Goal: Task Accomplishment & Management: Use online tool/utility

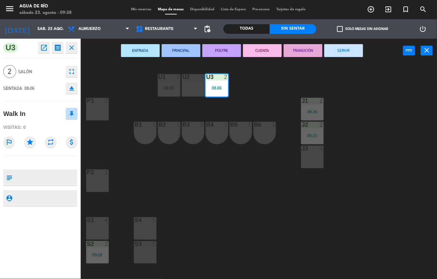
click at [335, 55] on button "SERVIR" at bounding box center [343, 50] width 39 height 13
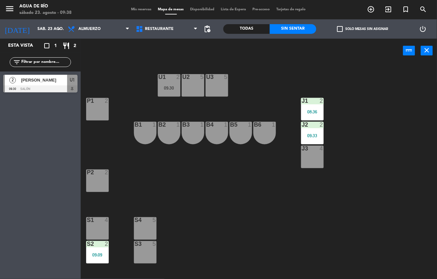
click at [314, 163] on div "J3 4" at bounding box center [312, 157] width 23 height 23
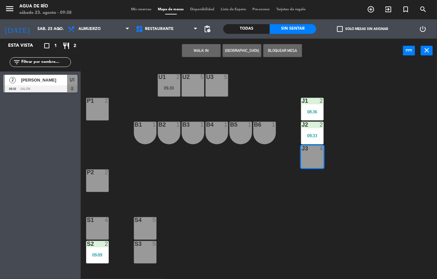
click at [199, 52] on button "WALK IN" at bounding box center [201, 50] width 39 height 13
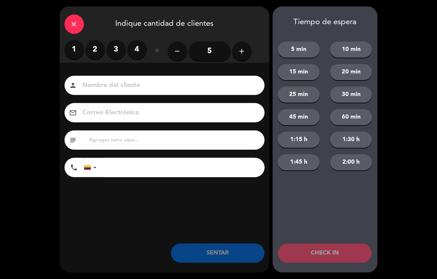
click at [76, 51] on label "1" at bounding box center [74, 49] width 19 height 19
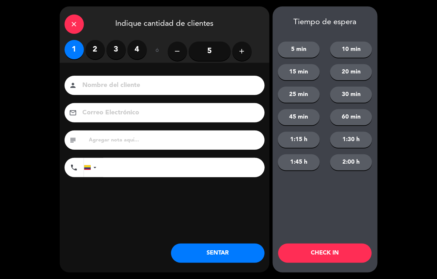
click at [214, 251] on button "SENTAR" at bounding box center [218, 253] width 94 height 19
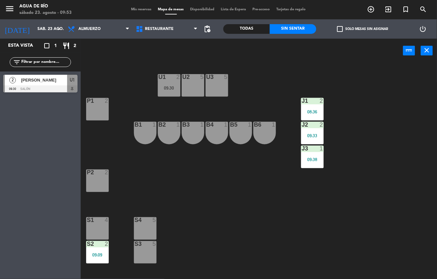
click at [191, 83] on div "U2 5" at bounding box center [193, 85] width 23 height 23
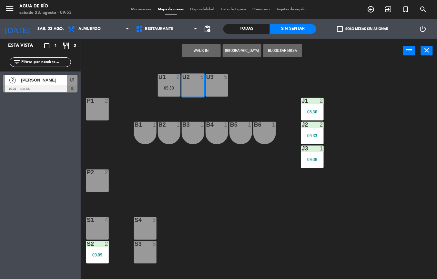
click at [202, 48] on button "WALK IN" at bounding box center [201, 50] width 39 height 13
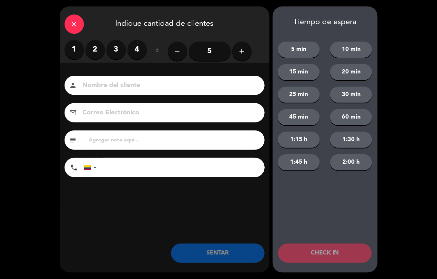
click at [98, 52] on label "2" at bounding box center [94, 49] width 19 height 19
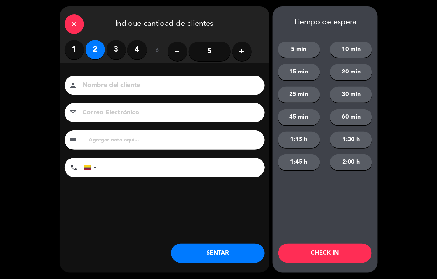
click at [227, 255] on button "SENTAR" at bounding box center [218, 253] width 94 height 19
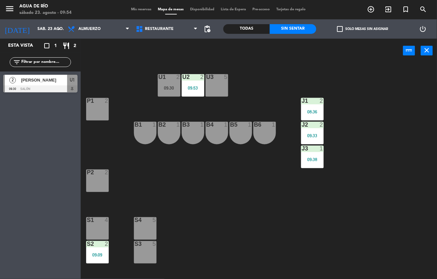
click at [160, 83] on div "U1 2 09:30" at bounding box center [169, 85] width 23 height 23
click at [210, 194] on div "U1 2 09:30 U2 2 09:53 U3 5 J1 2 08:36 P1 2 J2 2 09:33 B1 1 B2 1 B3 1 B4 1 B5 1 …" at bounding box center [261, 171] width 352 height 216
click at [176, 75] on div "2" at bounding box center [179, 77] width 11 height 6
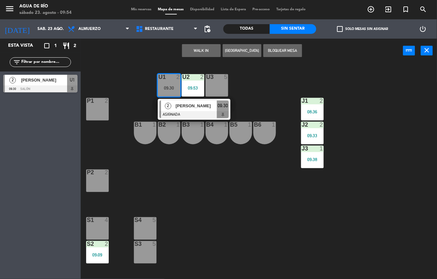
click at [90, 109] on div "P1 2" at bounding box center [97, 109] width 23 height 23
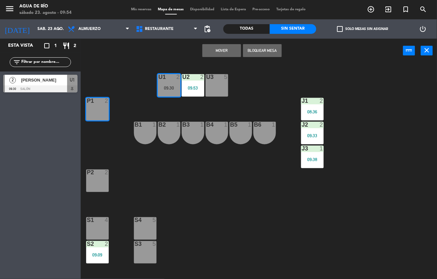
click at [224, 54] on button "Mover" at bounding box center [221, 50] width 39 height 13
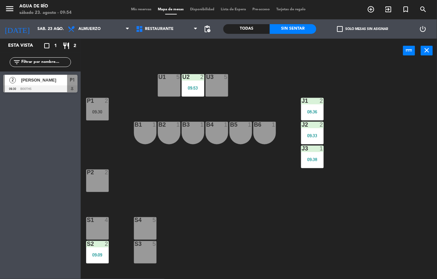
click at [164, 89] on div "U1 5" at bounding box center [169, 85] width 23 height 23
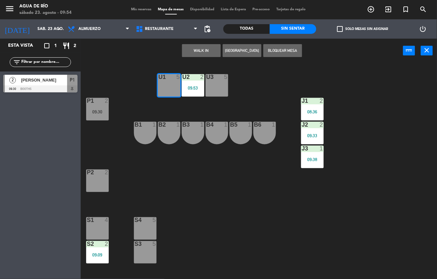
click at [198, 52] on button "WALK IN" at bounding box center [201, 50] width 39 height 13
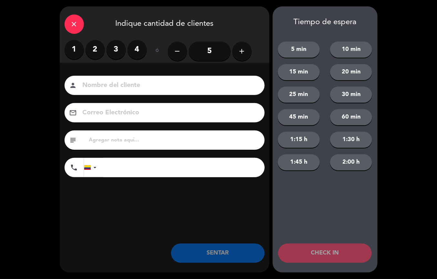
click at [139, 45] on label "4" at bounding box center [136, 49] width 19 height 19
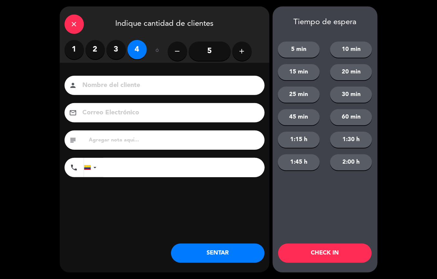
click at [221, 263] on button "SENTAR" at bounding box center [218, 253] width 94 height 19
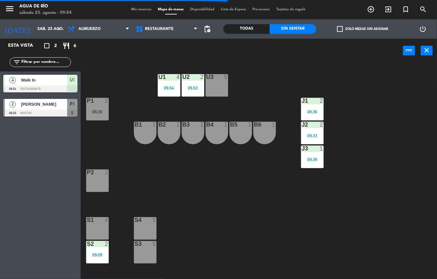
click at [97, 190] on div "P2 2" at bounding box center [97, 181] width 23 height 23
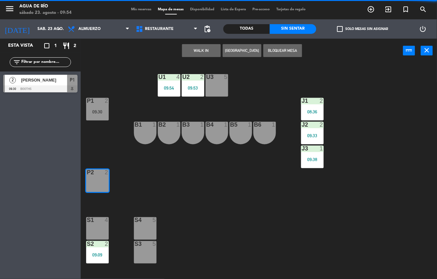
click at [200, 49] on button "WALK IN" at bounding box center [201, 50] width 39 height 13
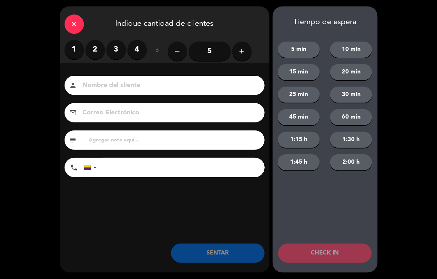
click at [98, 57] on label "2" at bounding box center [94, 49] width 19 height 19
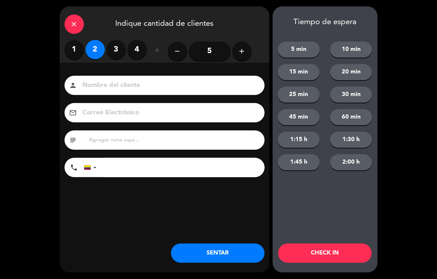
click at [217, 261] on button "SENTAR" at bounding box center [218, 253] width 94 height 19
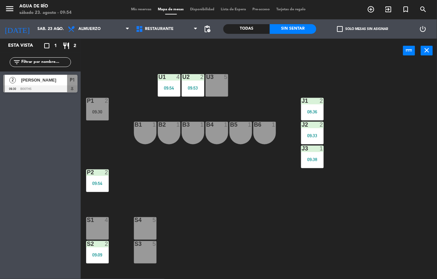
click at [88, 251] on div "S2 2 09:09" at bounding box center [97, 252] width 23 height 23
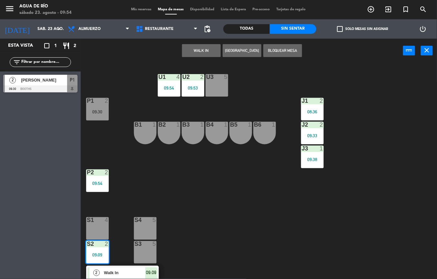
click at [141, 271] on span "Walk In" at bounding box center [124, 273] width 41 height 7
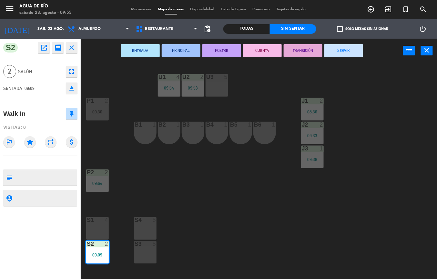
click at [346, 51] on button "SERVIR" at bounding box center [343, 50] width 39 height 13
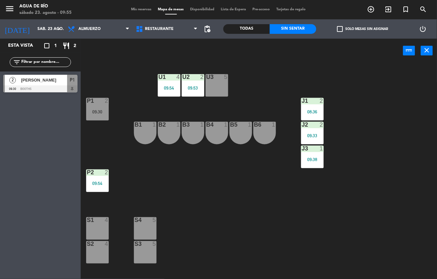
click at [223, 205] on div "U1 4 09:54 U2 2 09:53 U3 5 J1 2 08:36 P1 2 09:30 J2 2 09:33 B1 1 B2 1 B3 1 B4 1…" at bounding box center [261, 171] width 352 height 216
click at [310, 108] on div "J1 2 08:36" at bounding box center [312, 109] width 23 height 23
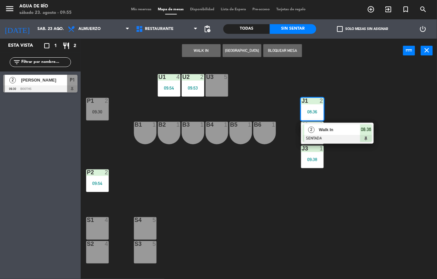
click at [350, 132] on span "Walk In" at bounding box center [339, 129] width 41 height 7
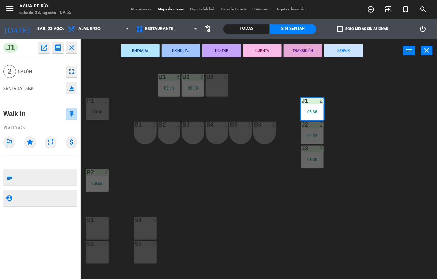
click at [351, 50] on button "SERVIR" at bounding box center [343, 50] width 39 height 13
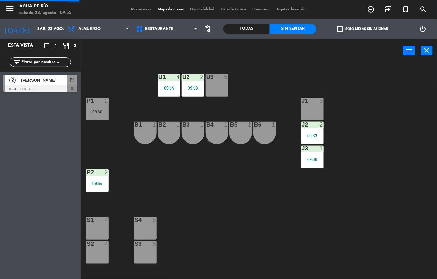
click at [382, 144] on div "U1 4 09:54 U2 2 09:53 U3 5 J1 5 P1 2 09:30 J2 2 09:33 B1 1 B2 1 B3 1 B4 1 B5 1 …" at bounding box center [261, 171] width 352 height 216
click at [98, 109] on div "09:30" at bounding box center [97, 111] width 23 height 5
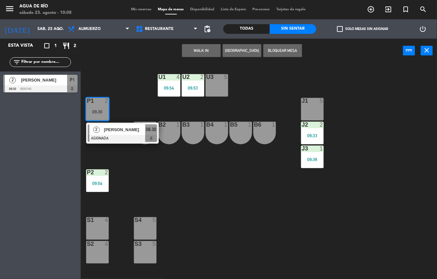
click at [185, 132] on div "B3 1" at bounding box center [193, 133] width 23 height 23
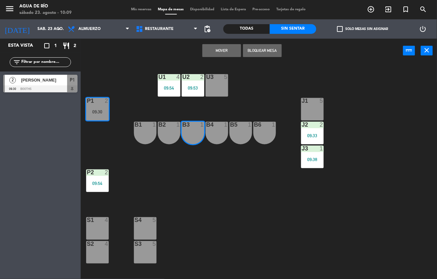
click at [221, 50] on button "Mover" at bounding box center [221, 50] width 39 height 13
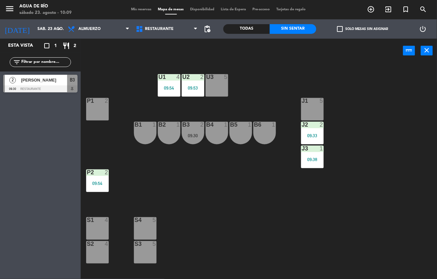
click at [90, 110] on div "P1 2" at bounding box center [97, 109] width 23 height 23
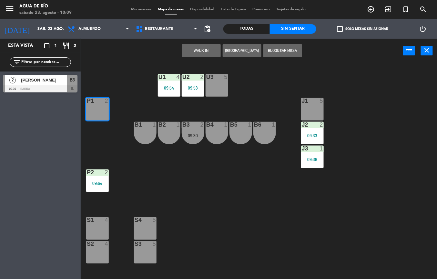
click at [190, 47] on button "WALK IN" at bounding box center [201, 50] width 39 height 13
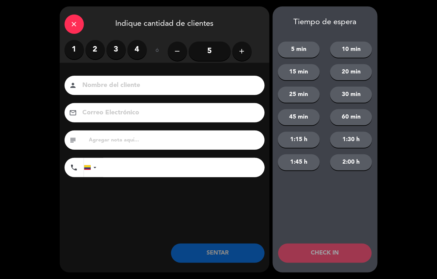
click at [91, 45] on label "2" at bounding box center [94, 49] width 19 height 19
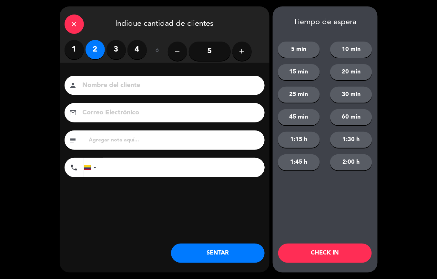
click at [203, 244] on button "SENTAR" at bounding box center [218, 253] width 94 height 19
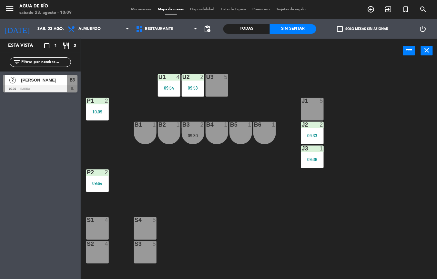
click at [313, 160] on div "09:38" at bounding box center [312, 159] width 23 height 5
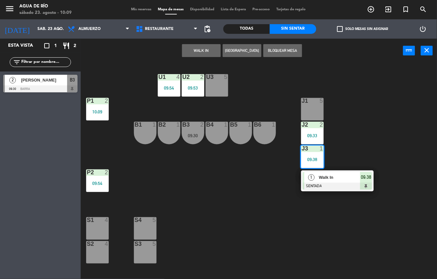
click at [326, 182] on div "Walk In" at bounding box center [339, 177] width 42 height 11
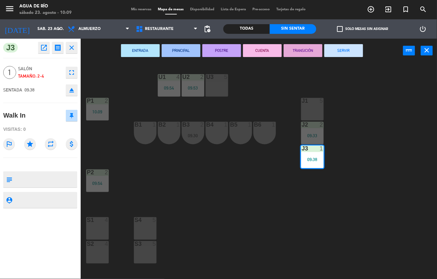
click at [351, 52] on button "SERVIR" at bounding box center [343, 50] width 39 height 13
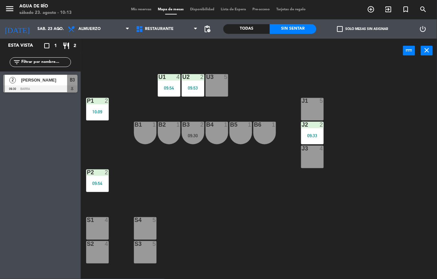
click at [254, 193] on div "U1 4 09:54 U2 2 09:53 U3 5 J1 5 P1 2 10:09 J2 2 09:33 B1 1 B2 1 B3 2 09:30 B4 1…" at bounding box center [261, 171] width 352 height 216
click at [375, 99] on div "U1 4 09:54 U2 2 09:53 U3 5 J1 5 P1 2 10:09 J2 2 09:33 B1 1 B2 1 B3 2 09:30 B4 1…" at bounding box center [261, 171] width 352 height 216
click at [201, 76] on div "U3" at bounding box center [206, 77] width 11 height 6
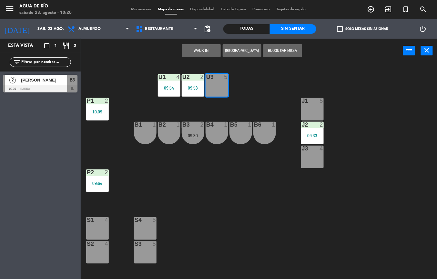
click at [200, 48] on button "WALK IN" at bounding box center [201, 50] width 39 height 13
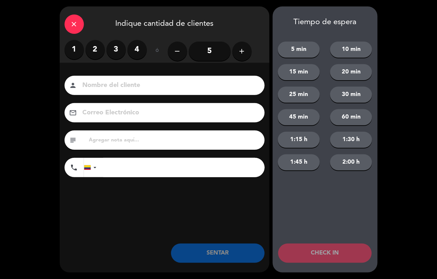
click at [90, 48] on label "2" at bounding box center [94, 49] width 19 height 19
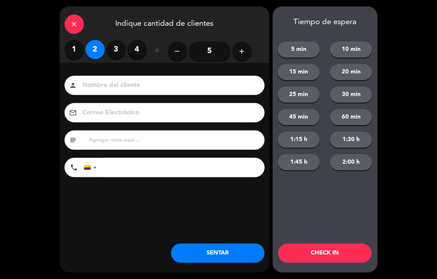
click at [226, 258] on button "SENTAR" at bounding box center [218, 253] width 94 height 19
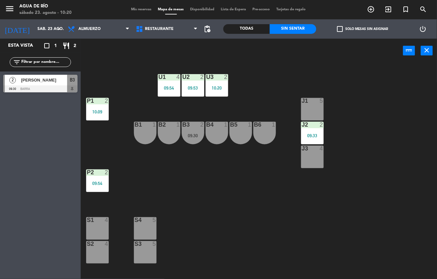
click at [308, 114] on div "J1 5" at bounding box center [312, 109] width 23 height 23
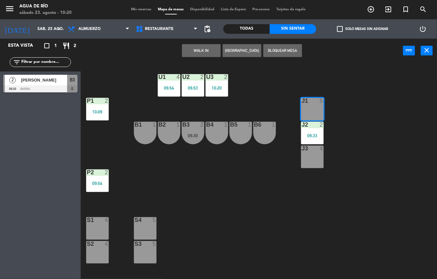
click at [197, 47] on button "WALK IN" at bounding box center [201, 50] width 39 height 13
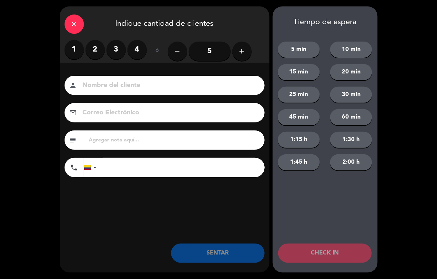
click at [77, 53] on label "1" at bounding box center [74, 49] width 19 height 19
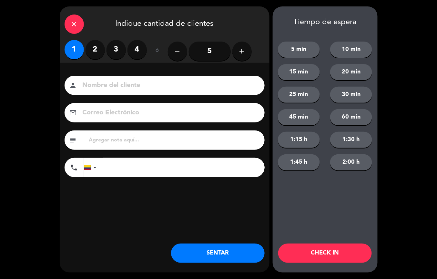
click at [222, 250] on button "SENTAR" at bounding box center [218, 253] width 94 height 19
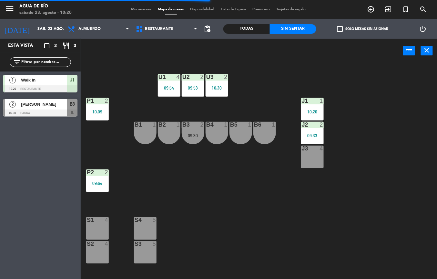
click at [210, 83] on div "U3 2 10:20" at bounding box center [216, 85] width 23 height 23
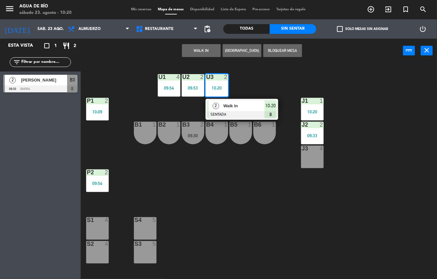
click at [375, 163] on div "U1 4 09:54 U2 2 09:53 U3 2 10:20 2 Walk In SENTADA 10:20 J1 1 10:20 P1 2 10:09 …" at bounding box center [261, 171] width 352 height 216
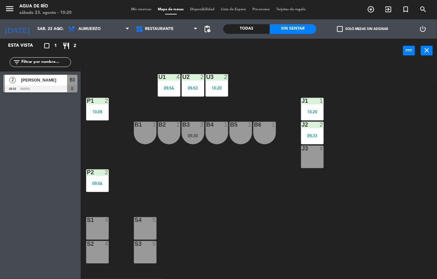
click at [102, 229] on div "S1 4" at bounding box center [97, 228] width 23 height 23
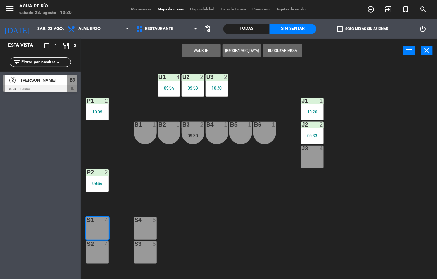
click at [209, 46] on button "WALK IN" at bounding box center [201, 50] width 39 height 13
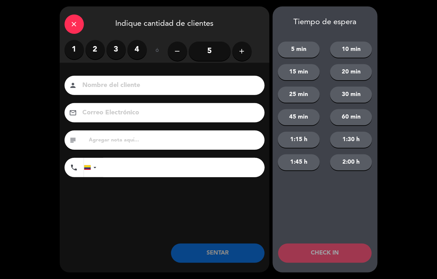
click at [94, 44] on label "2" at bounding box center [94, 49] width 19 height 19
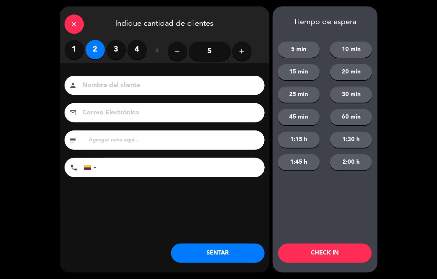
click at [199, 248] on button "SENTAR" at bounding box center [218, 253] width 94 height 19
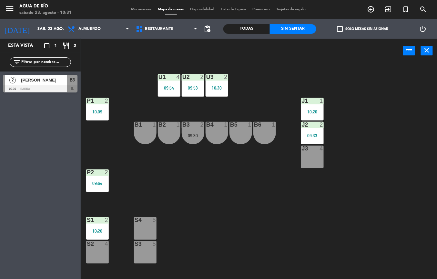
click at [312, 124] on div at bounding box center [312, 125] width 11 height 6
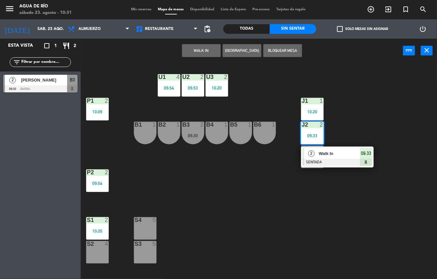
click at [336, 155] on span "Walk In" at bounding box center [339, 153] width 41 height 7
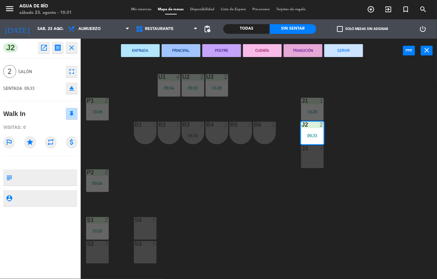
click at [351, 47] on button "SERVIR" at bounding box center [343, 50] width 39 height 13
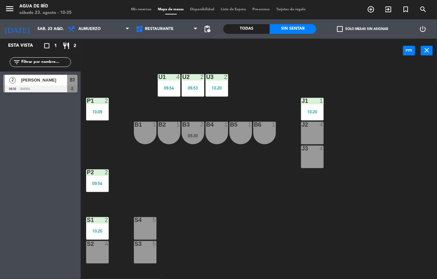
click at [159, 75] on div "U1" at bounding box center [158, 77] width 0 height 6
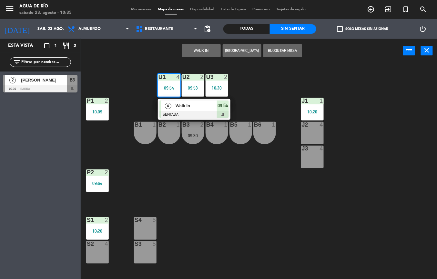
click at [204, 110] on div "Walk In" at bounding box center [196, 106] width 42 height 11
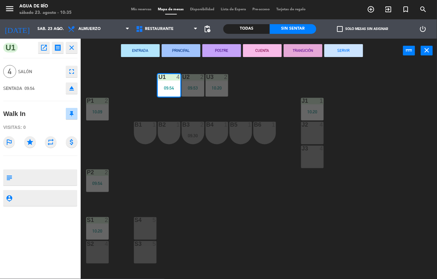
click at [342, 49] on button "SERVIR" at bounding box center [343, 50] width 39 height 13
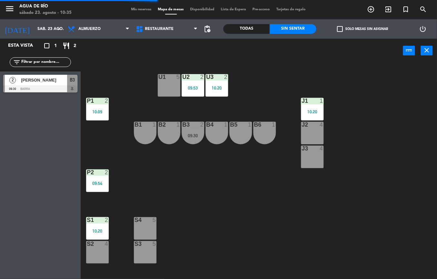
click at [219, 81] on div "U3 2 10:20" at bounding box center [216, 85] width 23 height 23
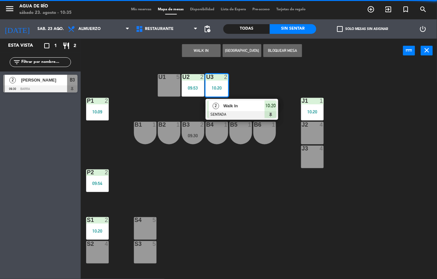
click at [248, 109] on span "Walk In" at bounding box center [243, 106] width 41 height 7
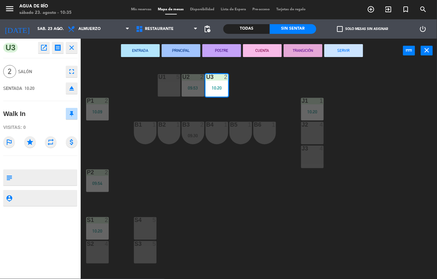
click at [347, 52] on button "SERVIR" at bounding box center [343, 50] width 39 height 13
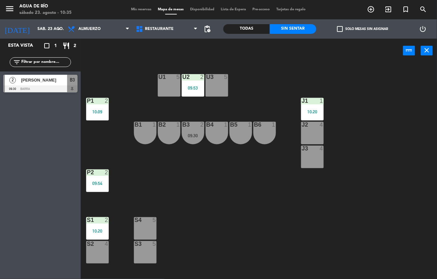
click at [312, 133] on div "J2 4" at bounding box center [312, 133] width 23 height 23
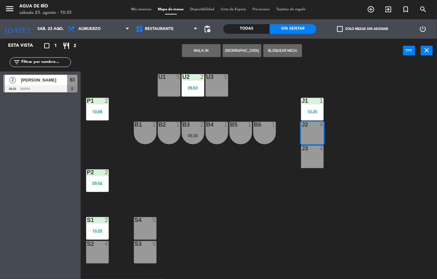
click at [206, 47] on button "WALK IN" at bounding box center [201, 50] width 39 height 13
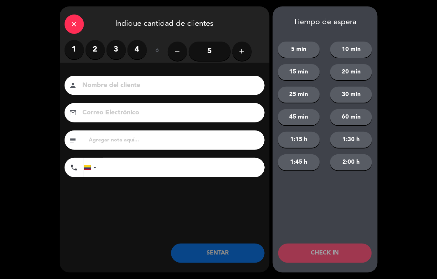
click at [91, 53] on label "2" at bounding box center [94, 49] width 19 height 19
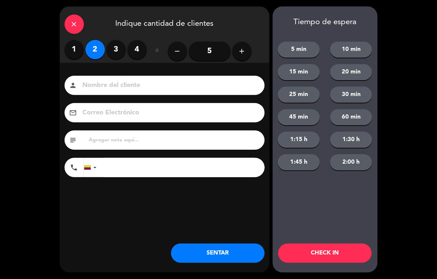
click at [248, 259] on button "SENTAR" at bounding box center [218, 253] width 94 height 19
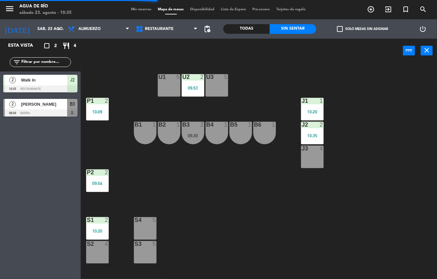
click at [215, 77] on div at bounding box center [216, 77] width 11 height 6
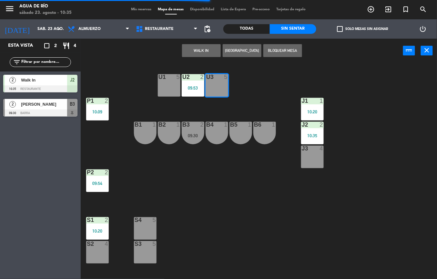
click at [265, 88] on div "U1 5 U2 2 09:53 U3 5 J1 1 10:20 P1 2 10:09 J2 2 10:35 B1 1 B2 1 B3 2 09:30 B4 1…" at bounding box center [261, 171] width 352 height 216
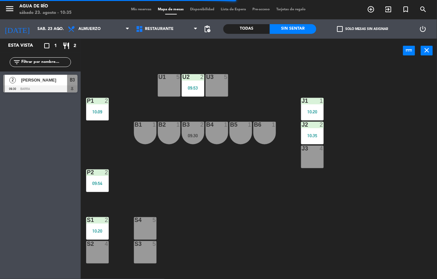
click at [309, 159] on div "J3 4" at bounding box center [312, 157] width 23 height 23
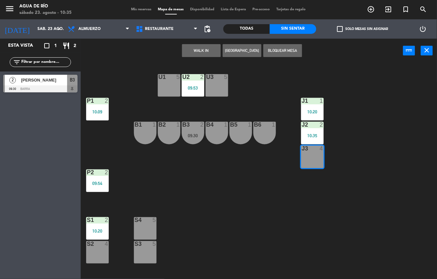
click at [208, 45] on button "WALK IN" at bounding box center [201, 50] width 39 height 13
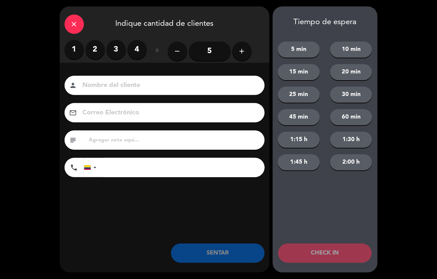
click at [94, 57] on label "2" at bounding box center [94, 49] width 19 height 19
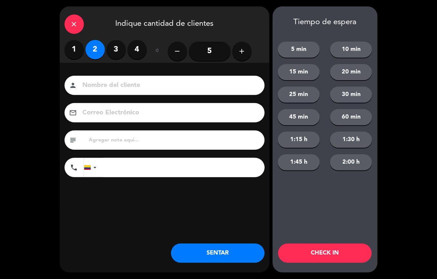
click at [198, 255] on button "SENTAR" at bounding box center [218, 253] width 94 height 19
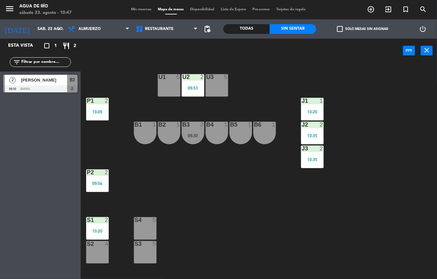
click at [96, 186] on div "P2 2 09:54" at bounding box center [97, 181] width 23 height 23
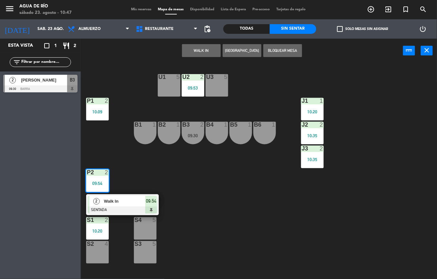
click at [143, 207] on div at bounding box center [122, 210] width 69 height 7
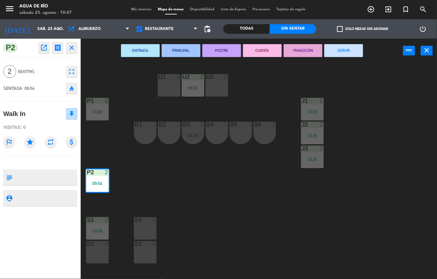
click at [352, 51] on button "SERVIR" at bounding box center [343, 50] width 39 height 13
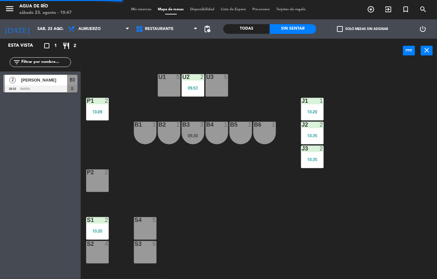
click at [274, 220] on div "U1 5 U2 2 09:53 U3 5 J1 1 10:20 P1 2 10:09 J2 2 10:35 B1 1 B2 1 B3 2 09:30 B4 1…" at bounding box center [261, 171] width 352 height 216
click at [192, 86] on div "09:53" at bounding box center [193, 88] width 23 height 5
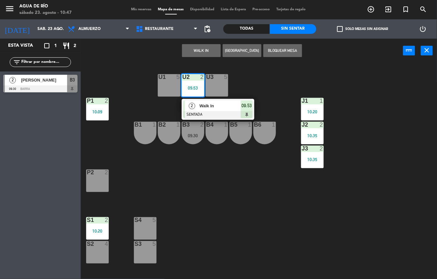
click at [241, 112] on div at bounding box center [217, 114] width 69 height 7
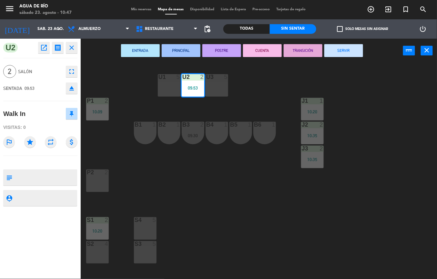
click at [340, 52] on button "SERVIR" at bounding box center [343, 50] width 39 height 13
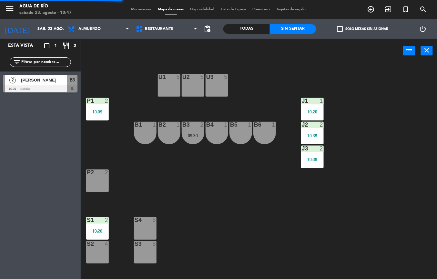
click at [221, 201] on div "U1 5 U2 5 U3 5 J1 1 10:20 P1 2 10:09 J2 2 10:35 B1 1 B2 1 B3 2 09:30 B4 1 B5 1 …" at bounding box center [261, 171] width 352 height 216
click at [94, 254] on div "S2 4" at bounding box center [97, 252] width 23 height 23
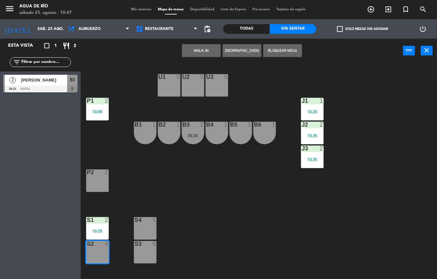
click at [198, 53] on button "WALK IN" at bounding box center [201, 50] width 39 height 13
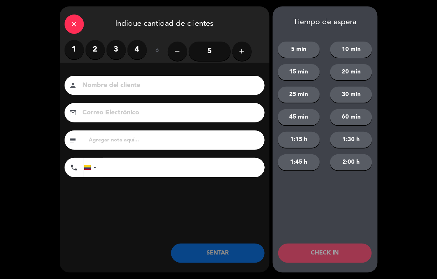
click at [91, 52] on label "2" at bounding box center [94, 49] width 19 height 19
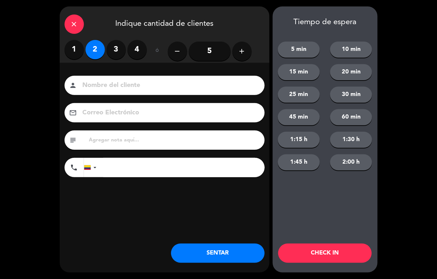
click at [213, 245] on button "SENTAR" at bounding box center [218, 253] width 94 height 19
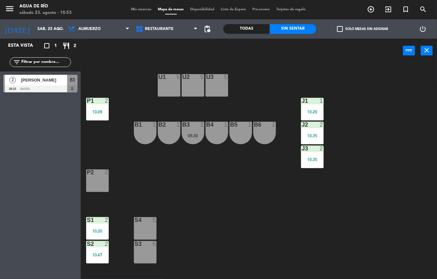
click at [270, 134] on div "B6 1" at bounding box center [264, 133] width 23 height 23
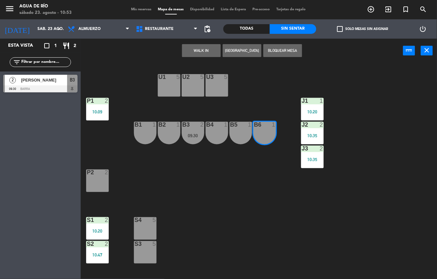
click at [200, 54] on button "WALK IN" at bounding box center [201, 50] width 39 height 13
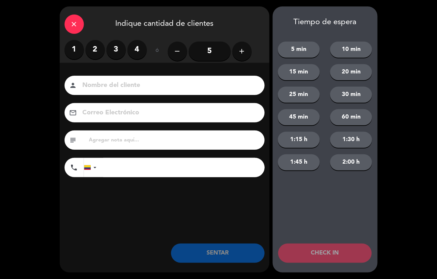
click at [101, 52] on label "2" at bounding box center [94, 49] width 19 height 19
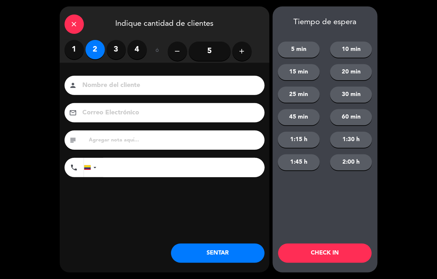
click at [75, 46] on label "1" at bounding box center [74, 49] width 19 height 19
click at [214, 244] on button "SENTAR" at bounding box center [218, 253] width 94 height 19
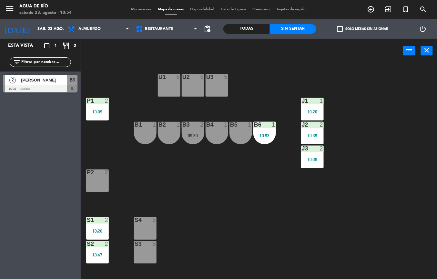
click at [101, 225] on div "S1 2 10:20" at bounding box center [97, 228] width 23 height 23
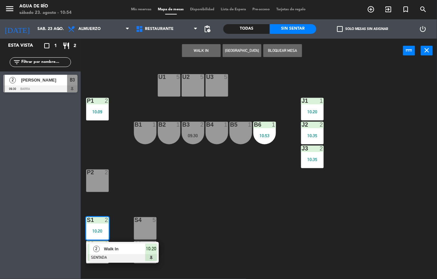
click at [136, 258] on div at bounding box center [122, 257] width 69 height 7
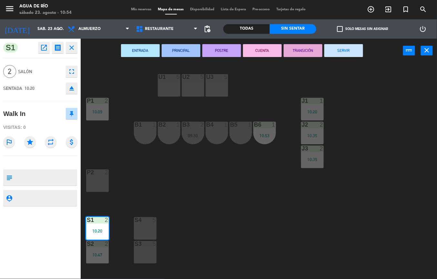
click at [345, 57] on button "SERVIR" at bounding box center [343, 50] width 39 height 13
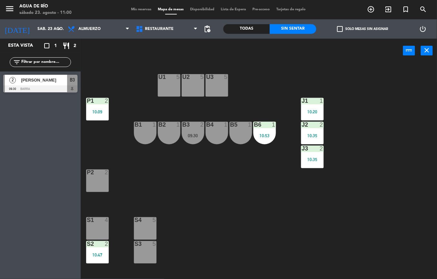
click at [141, 249] on div "S3 5" at bounding box center [145, 252] width 23 height 23
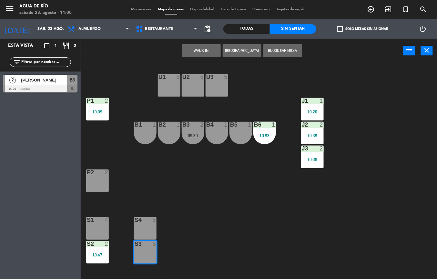
click at [204, 53] on button "WALK IN" at bounding box center [201, 50] width 39 height 13
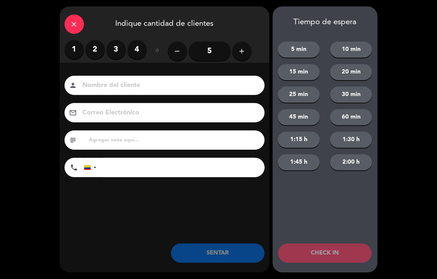
click at [69, 50] on label "1" at bounding box center [74, 49] width 19 height 19
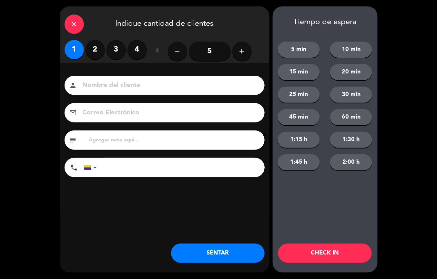
click at [227, 260] on button "SENTAR" at bounding box center [218, 253] width 94 height 19
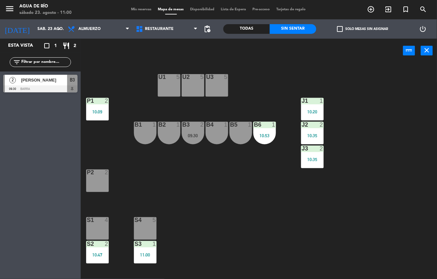
click at [144, 220] on div at bounding box center [145, 220] width 11 height 6
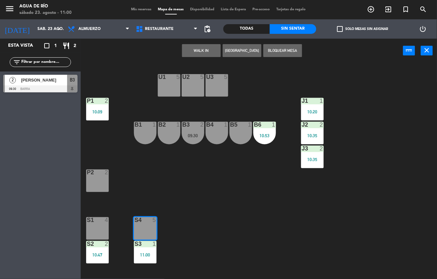
click at [202, 54] on button "WALK IN" at bounding box center [201, 50] width 39 height 13
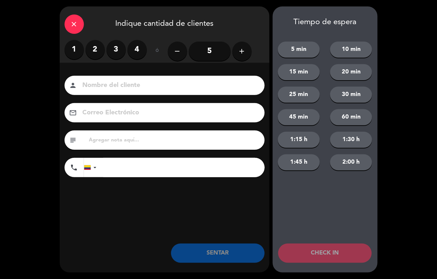
click at [115, 46] on label "3" at bounding box center [115, 49] width 19 height 19
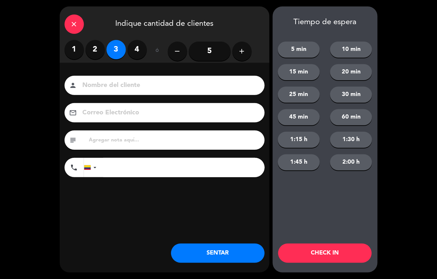
click at [213, 256] on button "SENTAR" at bounding box center [218, 253] width 94 height 19
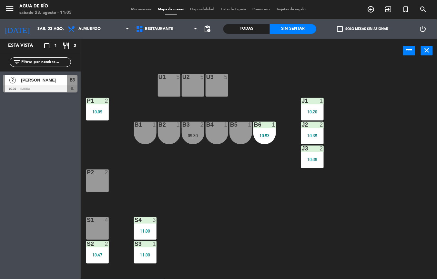
click at [26, 84] on div "[PERSON_NAME]" at bounding box center [43, 80] width 47 height 11
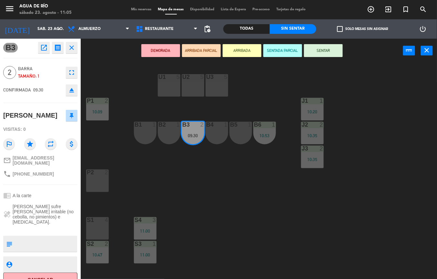
click at [40, 273] on button "Cancelar" at bounding box center [40, 280] width 74 height 15
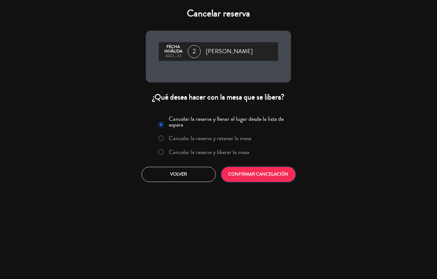
click at [270, 168] on button "CONFIRMAR CANCELACIÓN" at bounding box center [258, 174] width 74 height 15
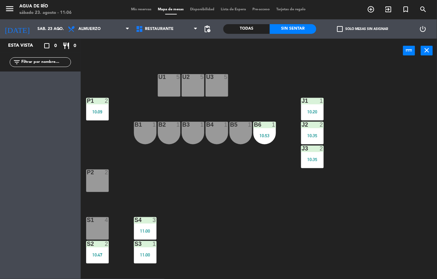
click at [309, 135] on div "10:35" at bounding box center [312, 136] width 23 height 5
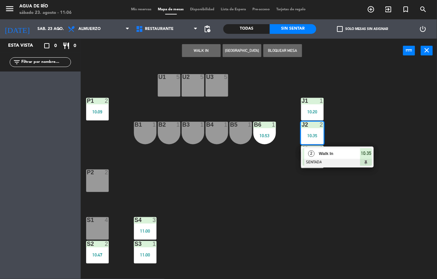
click at [324, 159] on div at bounding box center [337, 162] width 69 height 7
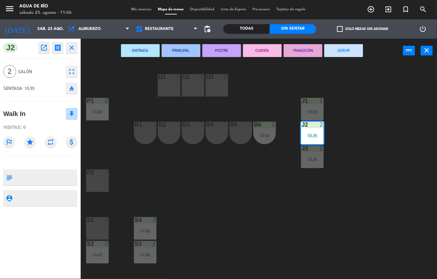
click at [344, 49] on button "SERVIR" at bounding box center [343, 50] width 39 height 13
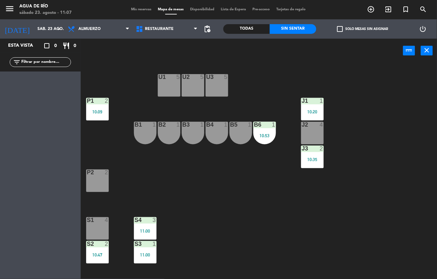
click at [194, 85] on div "U2 5" at bounding box center [193, 85] width 23 height 23
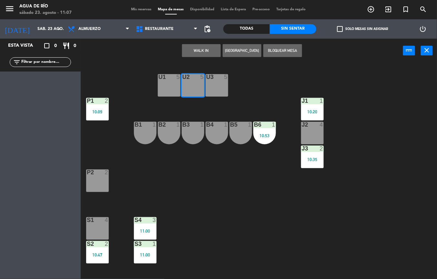
click at [214, 47] on button "WALK IN" at bounding box center [201, 50] width 39 height 13
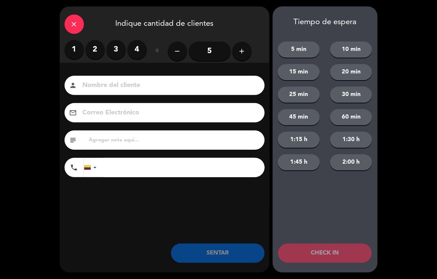
click at [98, 42] on label "2" at bounding box center [94, 49] width 19 height 19
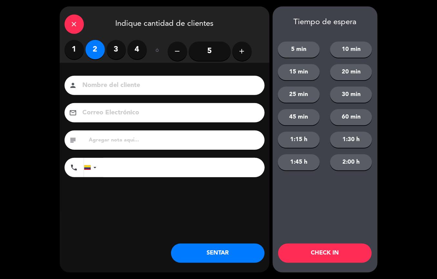
click at [197, 259] on button "SENTAR" at bounding box center [218, 253] width 94 height 19
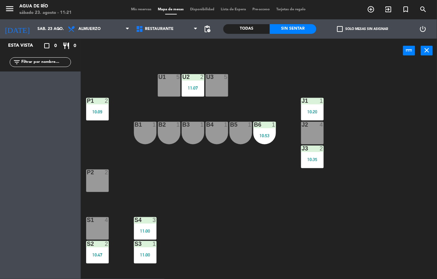
click at [139, 229] on div "11:00" at bounding box center [145, 231] width 23 height 5
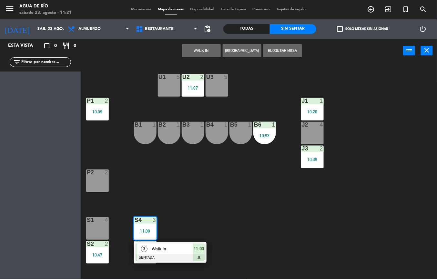
click at [181, 251] on span "Walk In" at bounding box center [172, 249] width 41 height 7
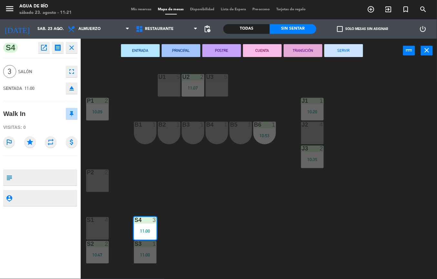
click at [343, 50] on button "SERVIR" at bounding box center [343, 50] width 39 height 13
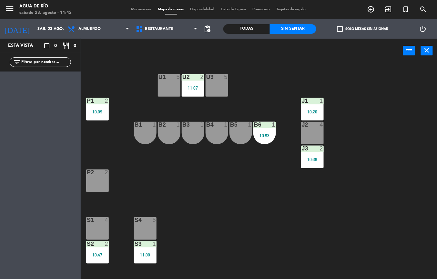
click at [94, 117] on div "P1 2 10:09" at bounding box center [97, 109] width 23 height 23
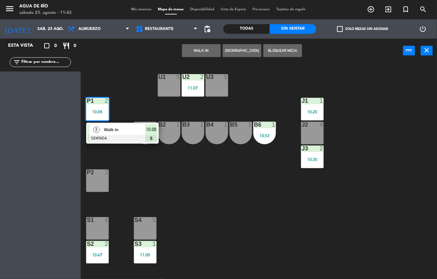
click at [117, 138] on div at bounding box center [122, 138] width 69 height 7
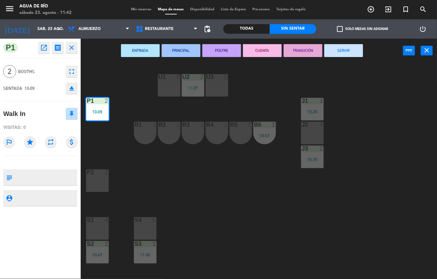
click at [345, 49] on button "SERVIR" at bounding box center [343, 50] width 39 height 13
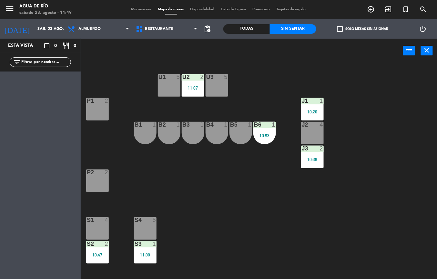
click at [92, 257] on div "10:47" at bounding box center [97, 255] width 23 height 5
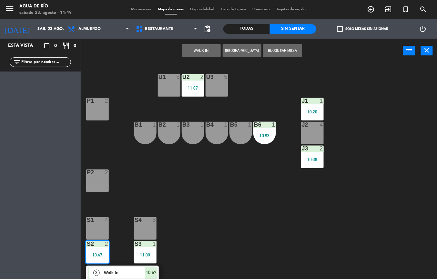
click at [126, 272] on span "Walk In" at bounding box center [124, 273] width 41 height 7
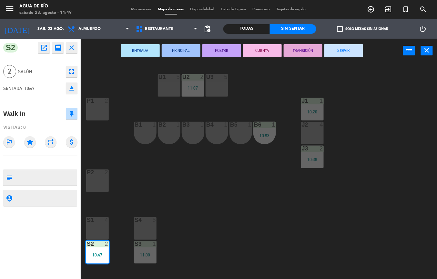
click at [344, 50] on button "SERVIR" at bounding box center [343, 50] width 39 height 13
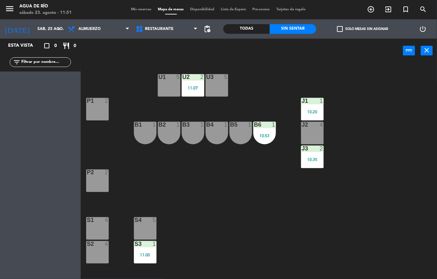
click at [321, 159] on div "10:35" at bounding box center [312, 159] width 23 height 5
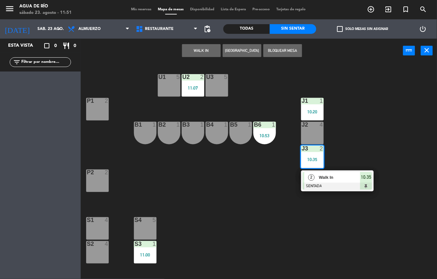
click at [323, 184] on div at bounding box center [337, 186] width 69 height 7
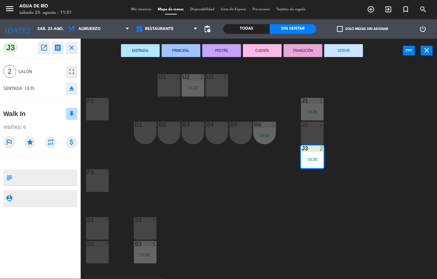
click at [344, 50] on button "SERVIR" at bounding box center [343, 50] width 39 height 13
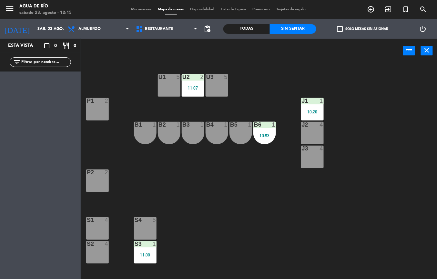
click at [302, 125] on div "J2" at bounding box center [302, 125] width 0 height 6
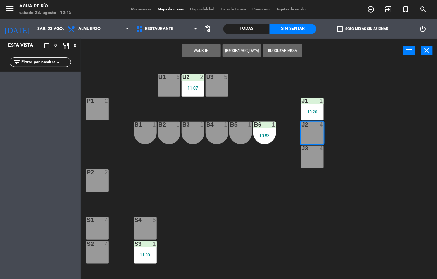
click at [196, 57] on button "WALK IN" at bounding box center [201, 50] width 39 height 13
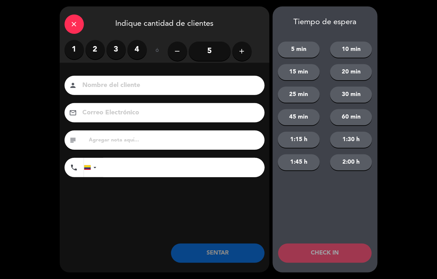
click at [74, 49] on label "1" at bounding box center [74, 49] width 19 height 19
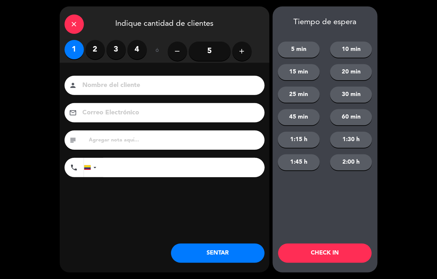
click at [241, 258] on button "SENTAR" at bounding box center [218, 253] width 94 height 19
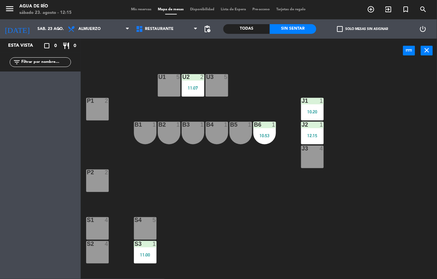
click at [309, 104] on div "J1 1" at bounding box center [312, 101] width 23 height 6
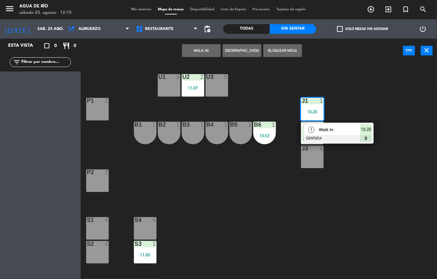
click at [310, 128] on span "1" at bounding box center [311, 130] width 6 height 6
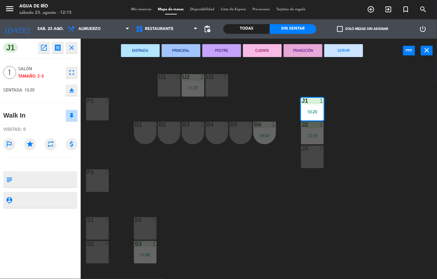
click at [255, 70] on div "U1 5 U2 2 11:07 U3 5 J1 1 10:20 P1 2 J2 1 12:15 B1 1 B2 1 B3 1 B4 1 B5 1 B6 1 1…" at bounding box center [261, 171] width 352 height 216
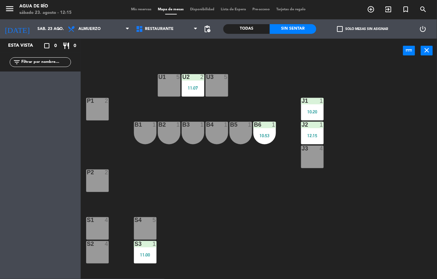
click at [317, 129] on div "J2 1 12:15" at bounding box center [312, 133] width 23 height 23
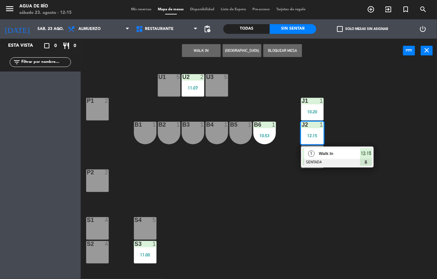
click at [333, 158] on div "Walk In" at bounding box center [339, 153] width 42 height 11
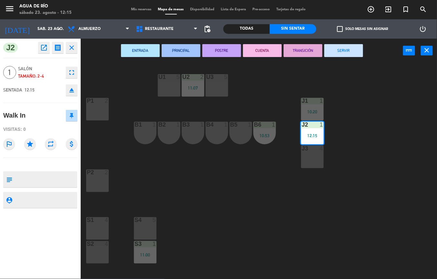
click at [347, 54] on button "SERVIR" at bounding box center [343, 50] width 39 height 13
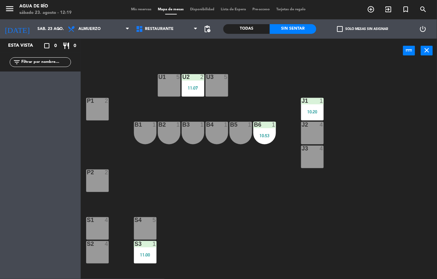
click at [101, 187] on div "P2 2" at bounding box center [97, 181] width 23 height 23
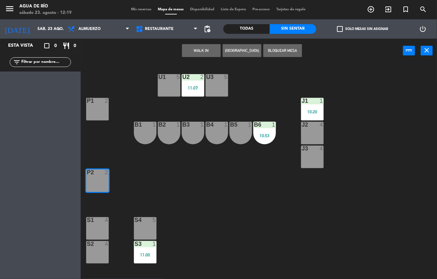
click at [204, 51] on button "WALK IN" at bounding box center [201, 50] width 39 height 13
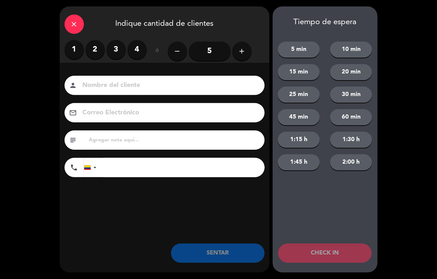
click at [76, 57] on label "1" at bounding box center [74, 49] width 19 height 19
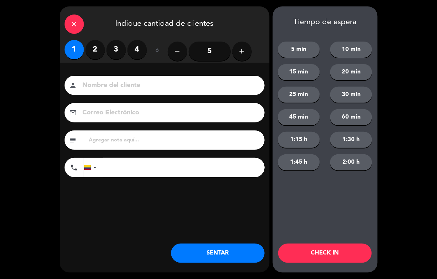
click at [199, 254] on button "SENTAR" at bounding box center [218, 253] width 94 height 19
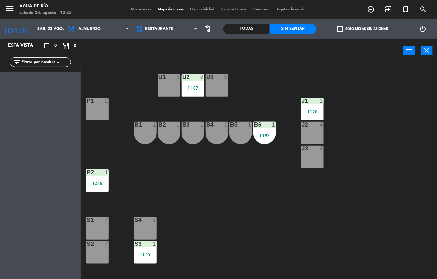
click at [166, 75] on div at bounding box center [169, 77] width 11 height 6
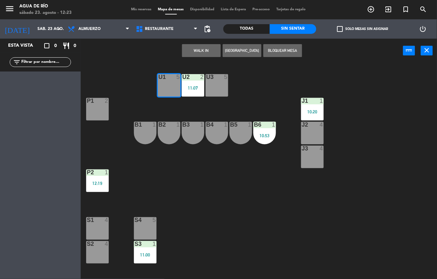
click at [196, 55] on button "WALK IN" at bounding box center [201, 50] width 39 height 13
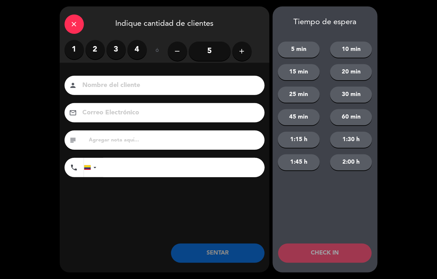
click at [67, 54] on label "1" at bounding box center [74, 49] width 19 height 19
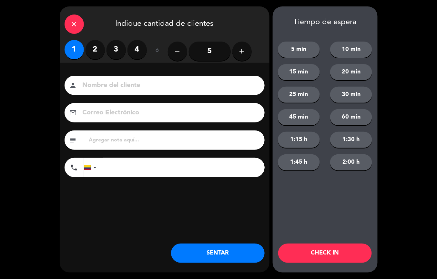
click at [219, 260] on button "SENTAR" at bounding box center [218, 253] width 94 height 19
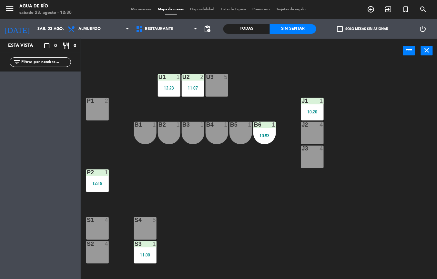
click at [274, 141] on div "B6 1 10:53" at bounding box center [264, 133] width 23 height 23
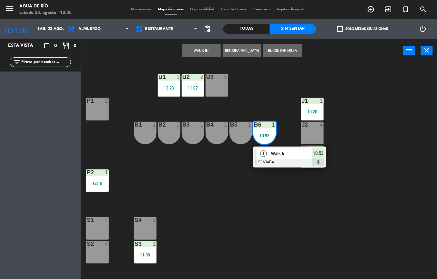
click at [285, 163] on div at bounding box center [289, 162] width 69 height 7
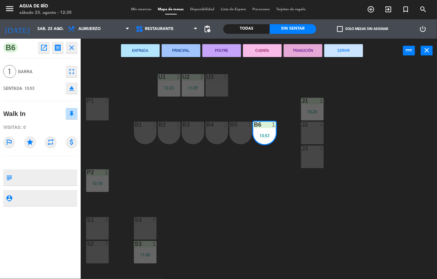
click at [359, 55] on button "SERVIR" at bounding box center [343, 50] width 39 height 13
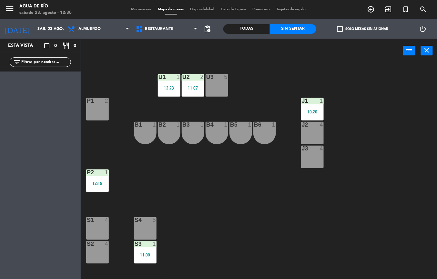
click at [310, 114] on div "10:20" at bounding box center [312, 112] width 23 height 5
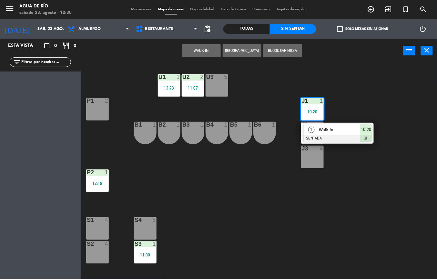
click at [345, 133] on span "Walk In" at bounding box center [339, 129] width 41 height 7
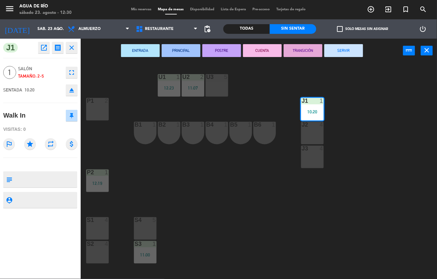
click at [343, 50] on button "SERVIR" at bounding box center [343, 50] width 39 height 13
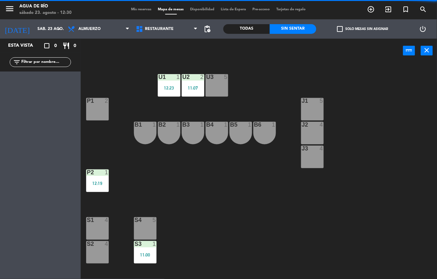
click at [310, 141] on div "J2 4" at bounding box center [312, 133] width 23 height 23
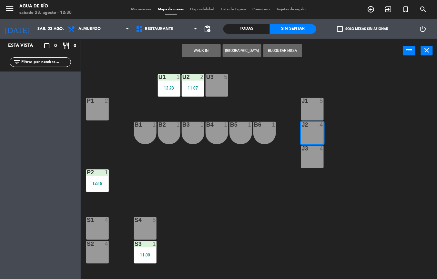
click at [200, 50] on button "WALK IN" at bounding box center [201, 50] width 39 height 13
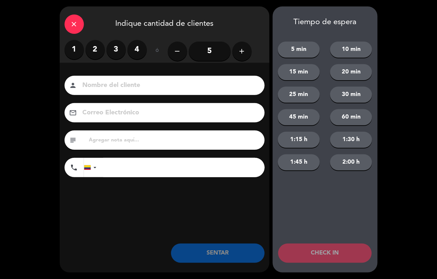
click at [95, 47] on label "2" at bounding box center [94, 49] width 19 height 19
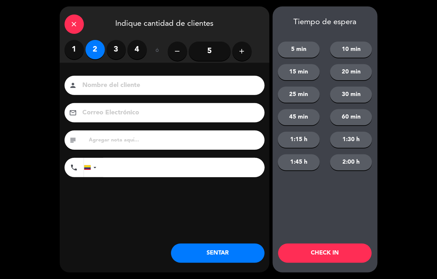
click at [228, 258] on button "SENTAR" at bounding box center [218, 253] width 94 height 19
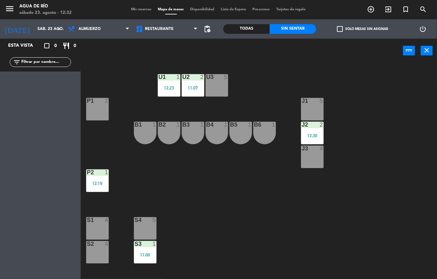
click at [88, 106] on div "P1 2" at bounding box center [97, 109] width 23 height 23
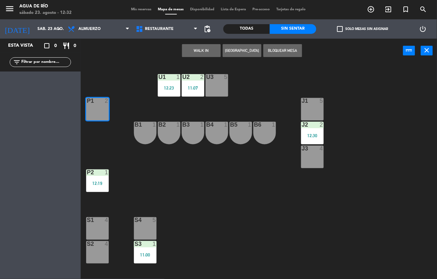
click at [131, 96] on div "U1 1 12:23 U2 2 11:07 U3 5 J1 5 P1 2 J2 2 12:30 B1 1 B2 1 B3 1 B4 1 B5 1 B6 1 J…" at bounding box center [261, 171] width 352 height 216
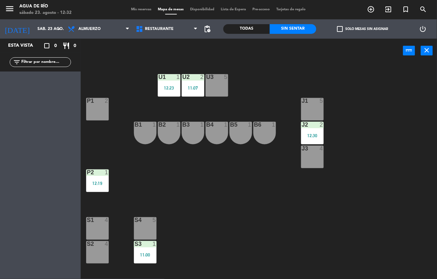
click at [201, 47] on div "power_input close" at bounding box center [242, 51] width 322 height 25
click at [94, 112] on div "P1 2" at bounding box center [97, 109] width 23 height 23
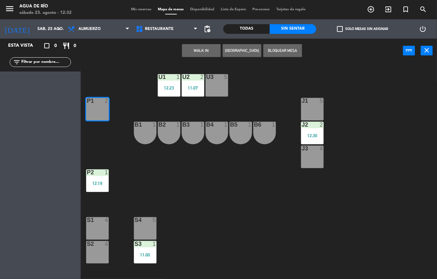
click at [195, 51] on button "WALK IN" at bounding box center [201, 50] width 39 height 13
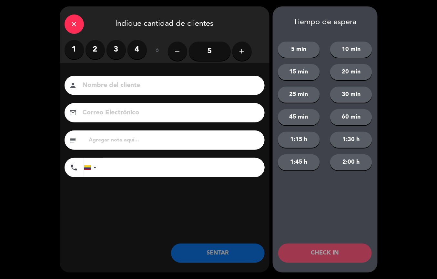
click at [94, 45] on label "2" at bounding box center [94, 49] width 19 height 19
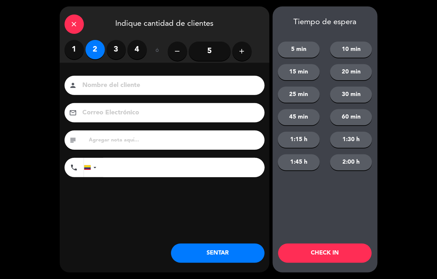
click at [164, 226] on div "close Indique cantidad de clientes 1 2 3 4 ó remove 5 add Nombre del cliente pe…" at bounding box center [165, 139] width 210 height 266
click at [225, 255] on button "SENTAR" at bounding box center [218, 253] width 94 height 19
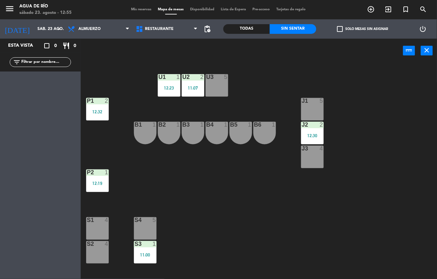
click at [195, 88] on div "11:07" at bounding box center [193, 88] width 23 height 5
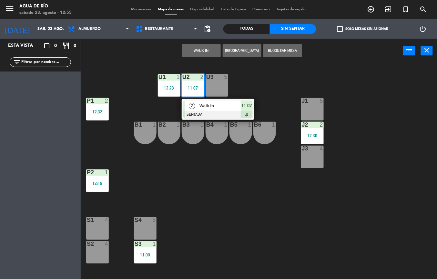
click at [235, 110] on div "Walk In" at bounding box center [220, 106] width 42 height 11
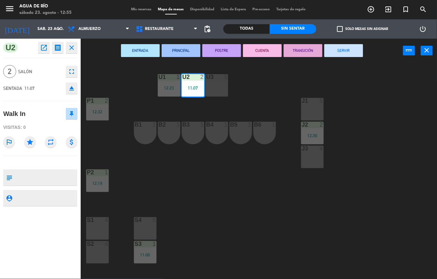
click at [334, 47] on button "SERVIR" at bounding box center [343, 50] width 39 height 13
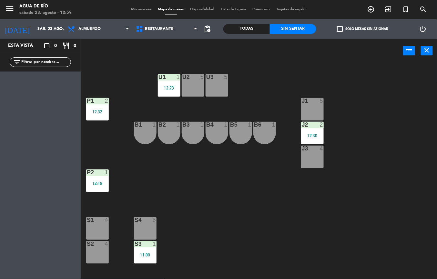
click at [150, 246] on div at bounding box center [145, 244] width 11 height 6
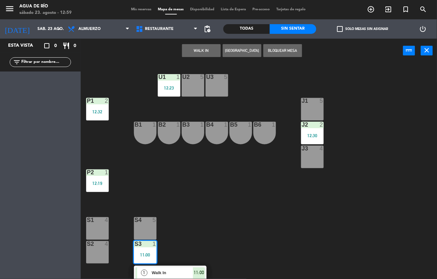
click at [175, 271] on span "Walk In" at bounding box center [172, 273] width 41 height 7
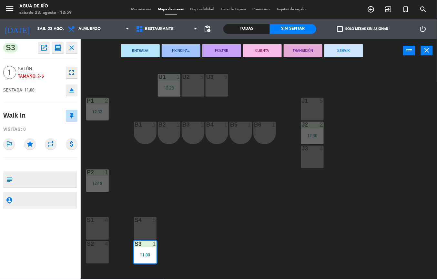
click at [343, 50] on button "SERVIR" at bounding box center [343, 50] width 39 height 13
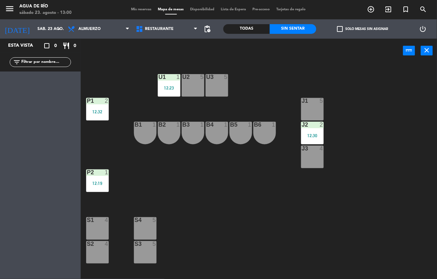
click at [306, 108] on div "J1 5" at bounding box center [312, 109] width 23 height 23
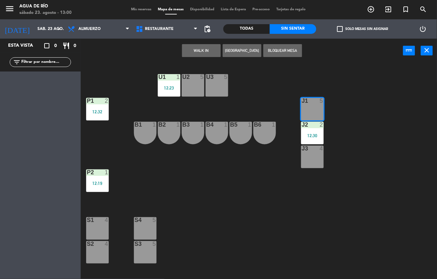
click at [201, 55] on button "WALK IN" at bounding box center [201, 50] width 39 height 13
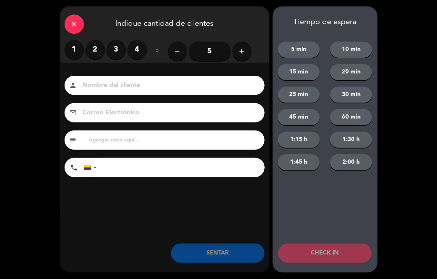
click at [96, 46] on label "2" at bounding box center [94, 49] width 19 height 19
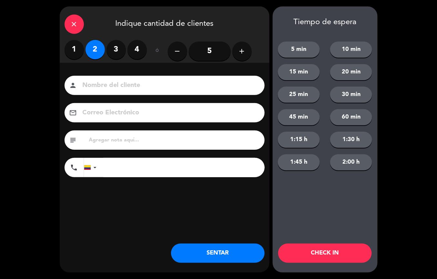
click at [212, 249] on button "SENTAR" at bounding box center [218, 253] width 94 height 19
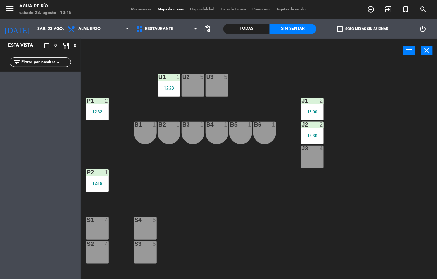
click at [164, 75] on div at bounding box center [169, 77] width 11 height 6
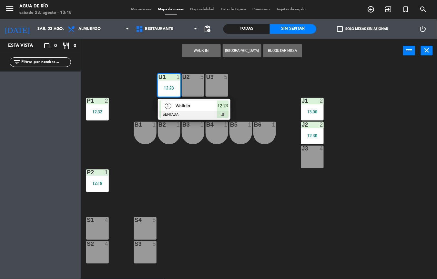
click at [186, 110] on div "Walk In" at bounding box center [196, 106] width 42 height 11
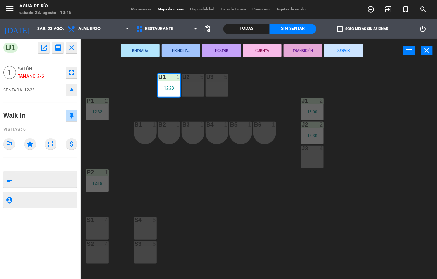
click at [346, 50] on button "SERVIR" at bounding box center [343, 50] width 39 height 13
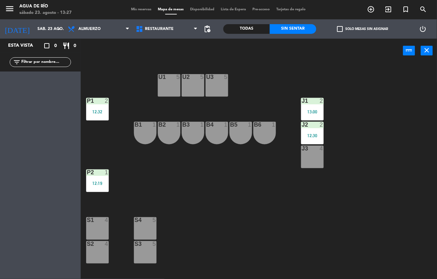
click at [178, 77] on div "U2" at bounding box center [182, 77] width 11 height 6
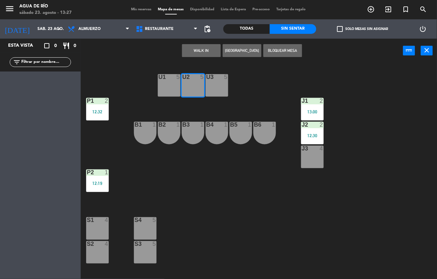
click at [204, 50] on button "WALK IN" at bounding box center [201, 50] width 39 height 13
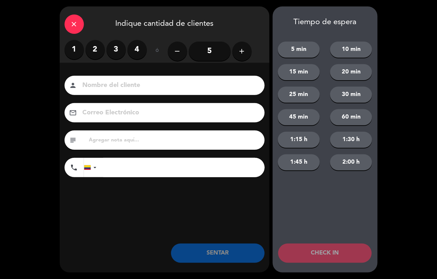
click at [99, 59] on div "1 2 3 4" at bounding box center [106, 49] width 82 height 19
click at [233, 245] on button "SENTAR" at bounding box center [218, 253] width 94 height 19
click at [222, 247] on button "SENTAR" at bounding box center [218, 253] width 94 height 19
click at [91, 58] on label "2" at bounding box center [94, 49] width 19 height 19
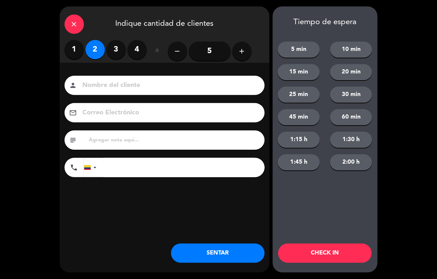
click at [202, 244] on button "SENTAR" at bounding box center [218, 253] width 94 height 19
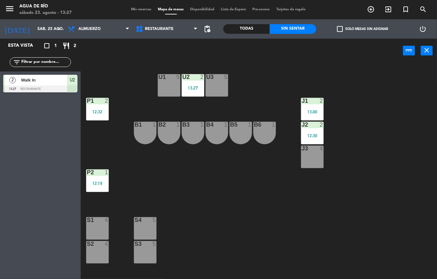
click at [222, 94] on div "U3 5" at bounding box center [216, 85] width 23 height 23
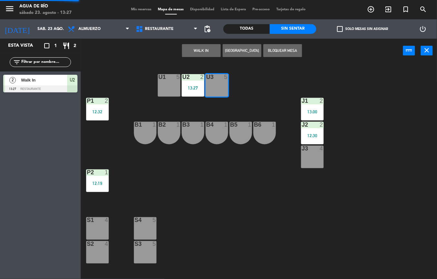
click at [199, 50] on button "WALK IN" at bounding box center [201, 50] width 39 height 13
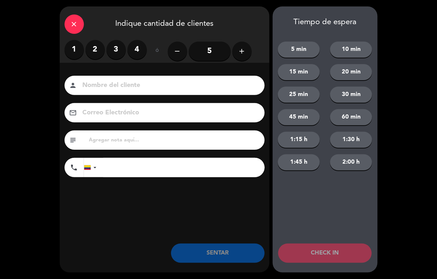
click at [94, 50] on label "2" at bounding box center [94, 49] width 19 height 19
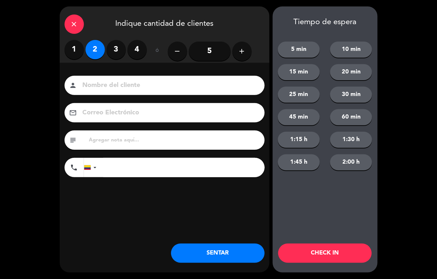
click at [198, 261] on button "SENTAR" at bounding box center [218, 253] width 94 height 19
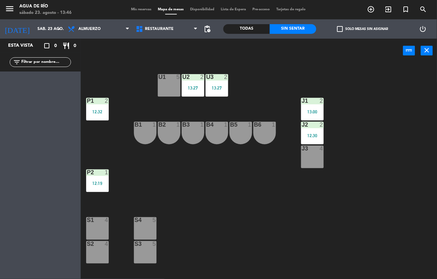
click at [93, 181] on div "12:19" at bounding box center [97, 183] width 23 height 5
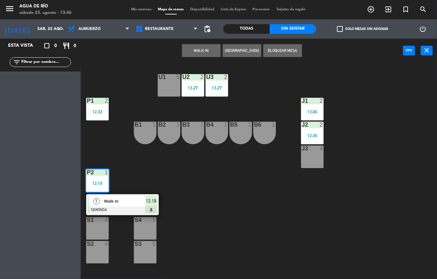
click at [125, 195] on div "1 Walk In SENTADA 12:19" at bounding box center [122, 204] width 73 height 21
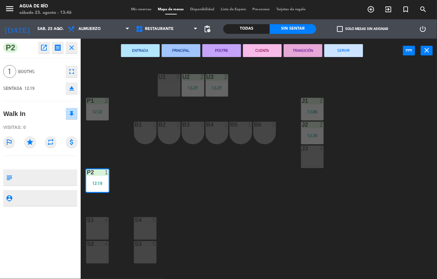
click at [335, 54] on button "SERVIR" at bounding box center [343, 50] width 39 height 13
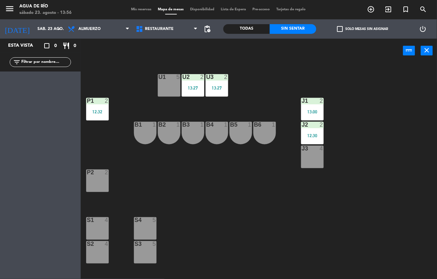
click at [195, 86] on div "13:27" at bounding box center [193, 88] width 23 height 5
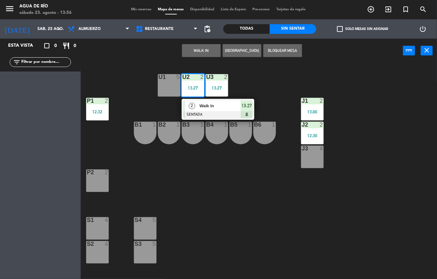
click at [210, 95] on div "U3 2 13:27" at bounding box center [216, 85] width 23 height 23
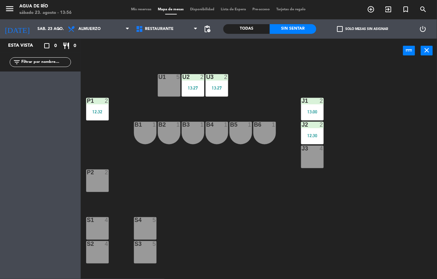
click at [257, 85] on div "U1 5 U2 2 13:27 U3 2 13:27 J1 2 13:00 P1 2 12:32 J2 2 12:30 B1 1 B2 1 B3 1 B4 1…" at bounding box center [261, 171] width 352 height 216
click at [188, 88] on div "13:27" at bounding box center [193, 88] width 23 height 5
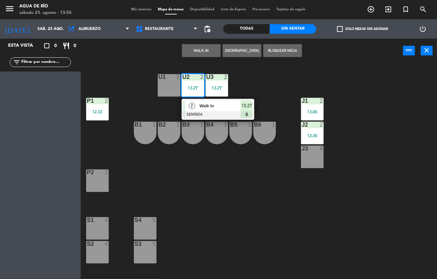
click at [205, 108] on span "Walk In" at bounding box center [219, 106] width 41 height 7
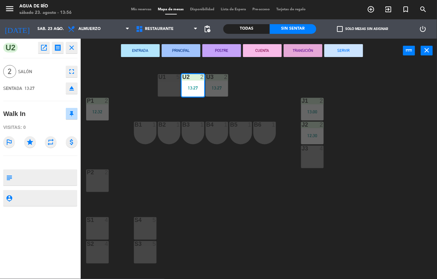
click at [341, 49] on button "SERVIR" at bounding box center [343, 50] width 39 height 13
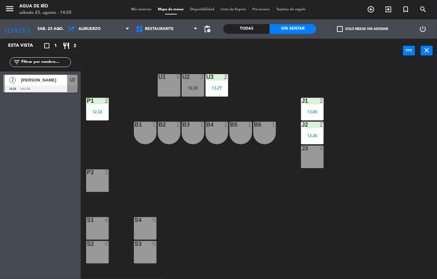
click at [218, 206] on div "U1 5 U2 2 16:30 U3 2 13:27 J1 2 13:00 P1 2 12:32 J2 2 12:30 B1 1 B2 1 B3 1 B4 1…" at bounding box center [261, 171] width 352 height 216
click at [226, 30] on div "Todas" at bounding box center [246, 29] width 46 height 10
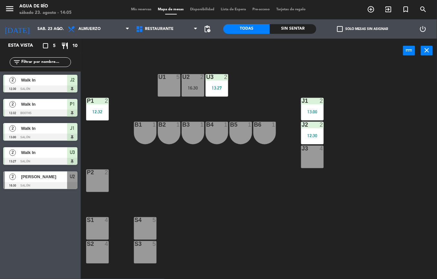
click at [225, 59] on div "power_input close" at bounding box center [242, 51] width 322 height 25
click at [208, 29] on span "pending_actions" at bounding box center [207, 29] width 8 height 8
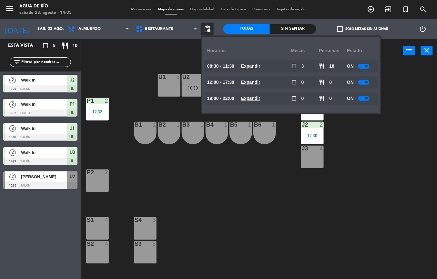
click at [259, 100] on u "Expandir" at bounding box center [250, 98] width 19 height 5
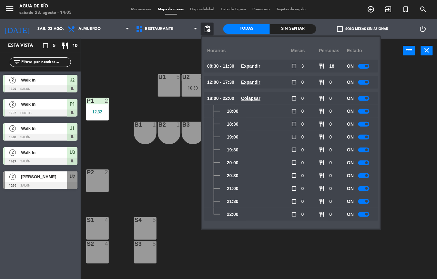
click at [251, 83] on u "Expandir" at bounding box center [250, 82] width 19 height 5
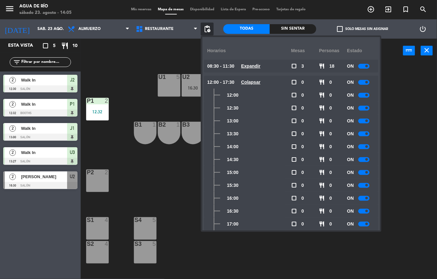
click at [257, 64] on u "Expandir" at bounding box center [250, 66] width 19 height 5
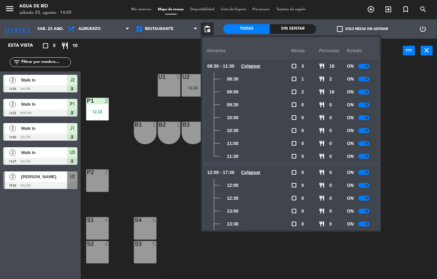
click at [410, 119] on div "U1 5 U2 2 16:30 U3 2 13:27 J1 2 13:00 P1 2 12:32 J2 2 12:30 B1 1 B2 1 B3 1 B4 1…" at bounding box center [261, 171] width 352 height 216
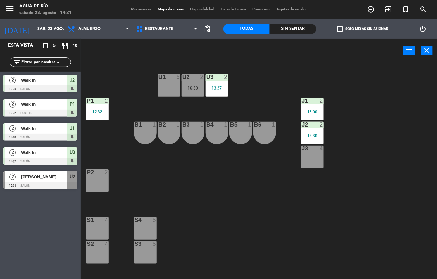
click at [220, 226] on div "U1 5 U2 2 16:30 U3 2 13:27 J1 2 13:00 P1 2 12:32 J2 2 12:30 B1 1 B2 1 B3 1 B4 1…" at bounding box center [261, 171] width 352 height 216
click at [222, 89] on div "13:27" at bounding box center [216, 88] width 23 height 5
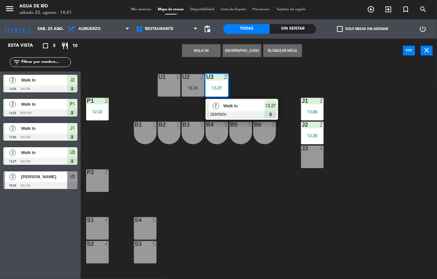
click at [242, 100] on div "2 Walk In SENTADA 13:27" at bounding box center [241, 109] width 73 height 21
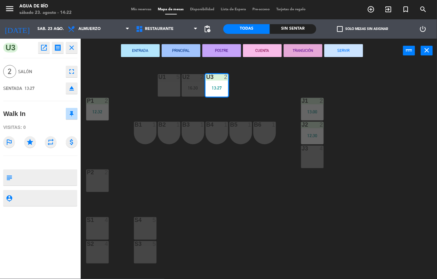
click at [356, 44] on button "SERVIR" at bounding box center [343, 50] width 39 height 13
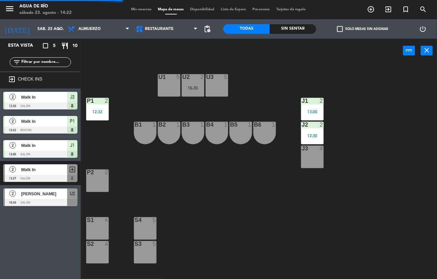
click at [229, 79] on div "5" at bounding box center [227, 77] width 11 height 6
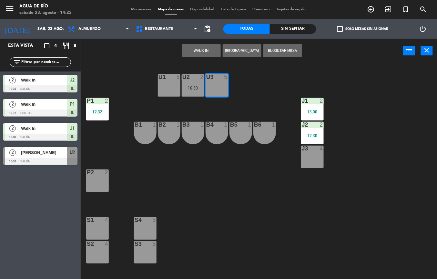
click at [275, 85] on div "U1 5 U2 2 16:30 U3 5 J1 2 13:00 P1 2 12:32 J2 2 12:30 B1 1 B2 1 B3 1 B4 1 B5 1 …" at bounding box center [261, 171] width 352 height 216
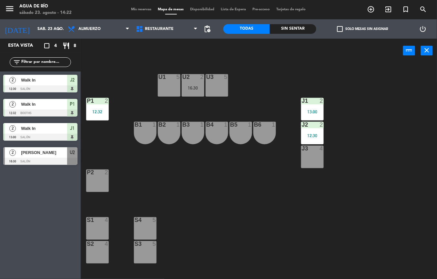
click at [189, 86] on div "16:30" at bounding box center [193, 88] width 23 height 5
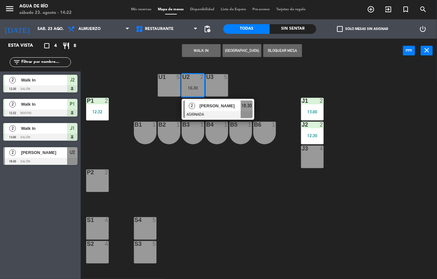
click at [207, 117] on div at bounding box center [217, 114] width 69 height 7
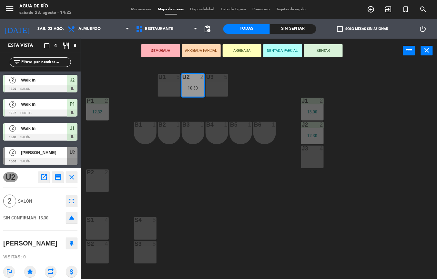
click at [161, 89] on div "U1 5" at bounding box center [169, 85] width 23 height 23
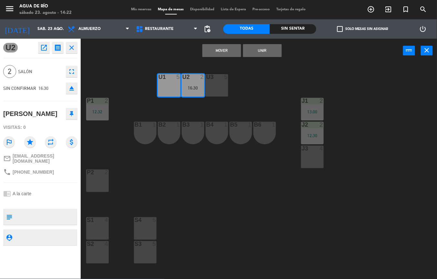
click at [222, 54] on button "Mover" at bounding box center [221, 50] width 39 height 13
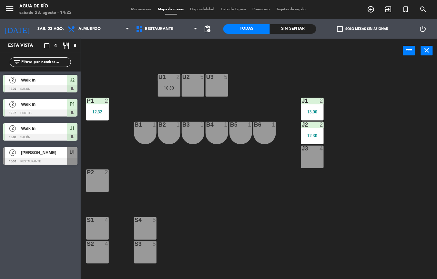
click at [188, 86] on div "U2 5" at bounding box center [193, 85] width 23 height 23
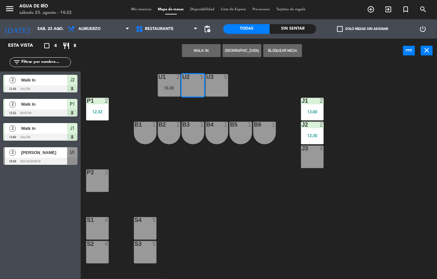
click at [195, 52] on button "WALK IN" at bounding box center [201, 50] width 39 height 13
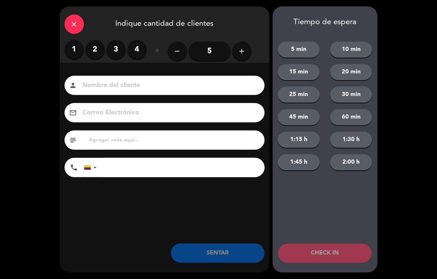
click at [87, 44] on label "2" at bounding box center [94, 49] width 19 height 19
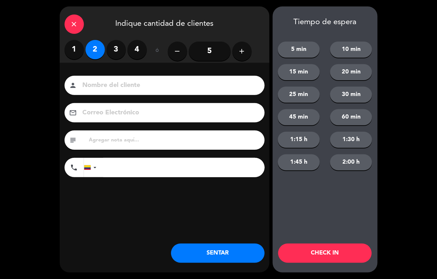
click at [226, 257] on button "SENTAR" at bounding box center [218, 253] width 94 height 19
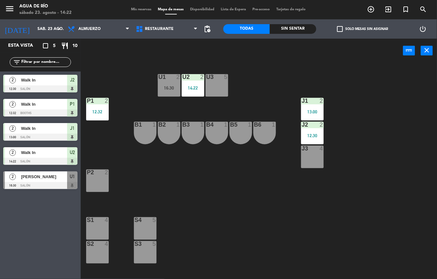
click at [227, 93] on div "U3 5" at bounding box center [216, 85] width 23 height 23
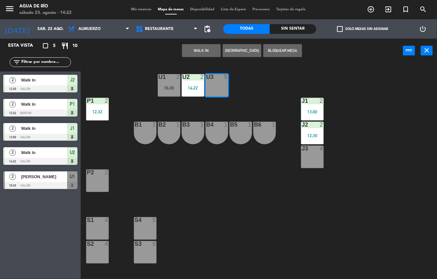
click at [190, 53] on button "WALK IN" at bounding box center [201, 50] width 39 height 13
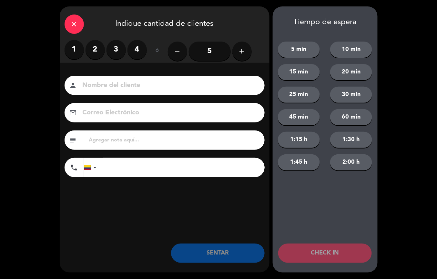
click at [89, 44] on label "2" at bounding box center [94, 49] width 19 height 19
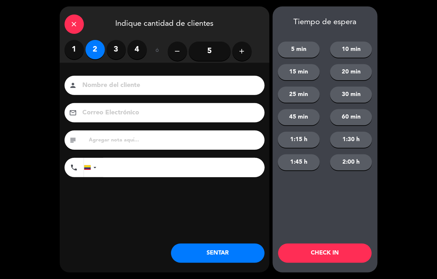
click at [193, 248] on button "SENTAR" at bounding box center [218, 253] width 94 height 19
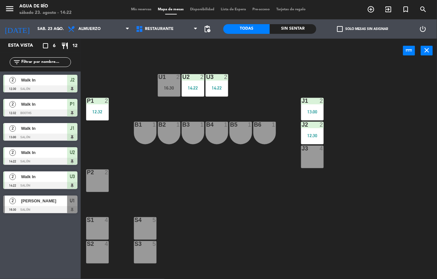
click at [312, 101] on div at bounding box center [312, 101] width 11 height 6
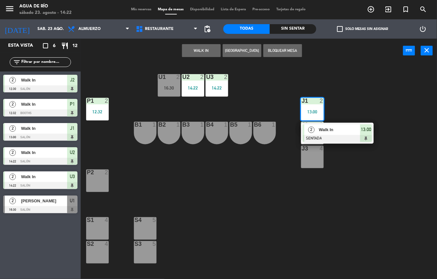
click at [323, 134] on div "Walk In" at bounding box center [339, 129] width 42 height 11
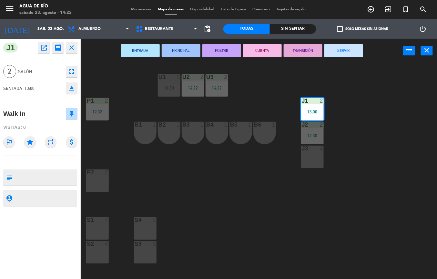
click at [343, 50] on button "SERVIR" at bounding box center [343, 50] width 39 height 13
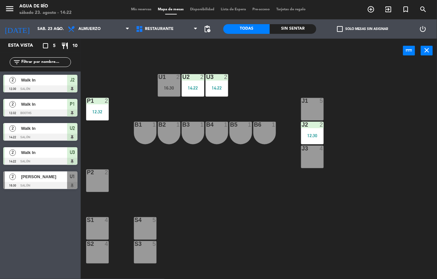
click at [140, 135] on div "B1 1" at bounding box center [145, 133] width 23 height 23
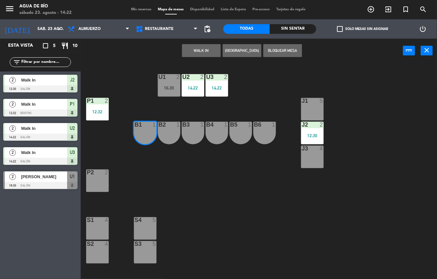
click at [167, 130] on div "B2 1" at bounding box center [169, 133] width 23 height 23
click at [201, 50] on button "WALK IN" at bounding box center [201, 50] width 39 height 13
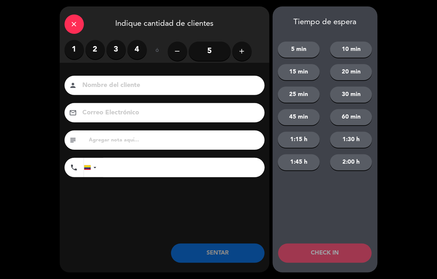
click at [93, 55] on label "2" at bounding box center [94, 49] width 19 height 19
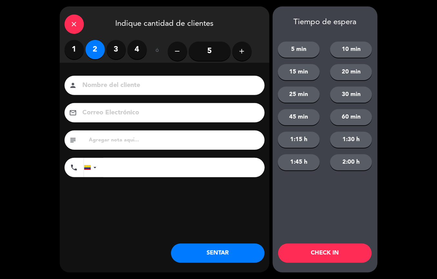
click at [189, 249] on button "SENTAR" at bounding box center [218, 253] width 94 height 19
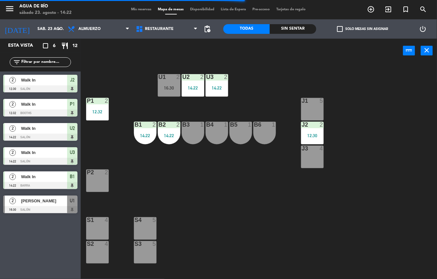
click at [94, 103] on div at bounding box center [97, 101] width 11 height 6
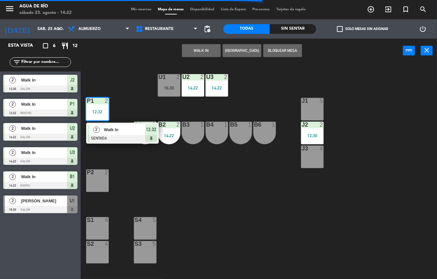
click at [112, 130] on span "Walk In" at bounding box center [124, 129] width 41 height 7
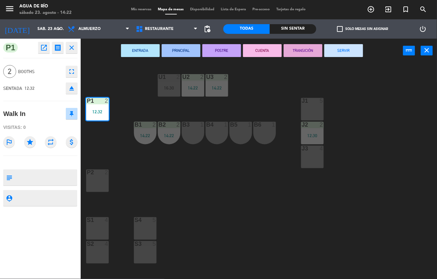
click at [347, 51] on button "SERVIR" at bounding box center [343, 50] width 39 height 13
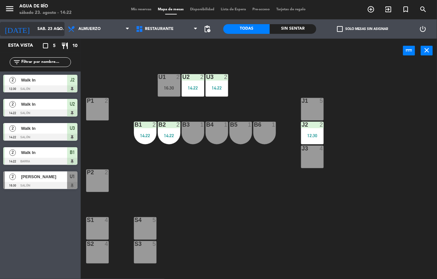
click at [34, 30] on input "sáb. 23 ago." at bounding box center [61, 29] width 55 height 11
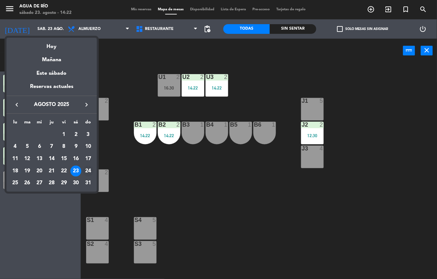
click at [88, 173] on div "24" at bounding box center [88, 171] width 11 height 11
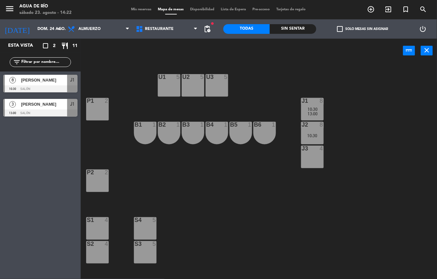
click at [253, 213] on div "U1 5 U2 5 U3 5 J1 8 10:30 13:00 P1 2 J2 8 10:30 B1 1 B2 1 B3 1 B4 1 B5 1 B6 1 J…" at bounding box center [261, 171] width 352 height 216
click at [309, 124] on div at bounding box center [312, 125] width 11 height 6
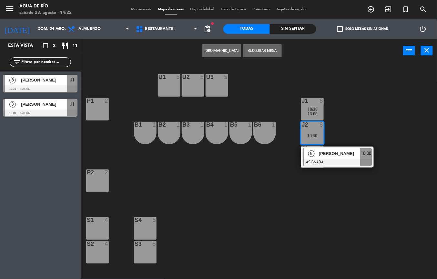
click at [299, 211] on div "U1 5 U2 5 U3 5 J1 8 10:30 13:00 P1 2 J2 8 10:30 8 [PERSON_NAME] ASIGNADA 10:30 …" at bounding box center [261, 171] width 352 height 216
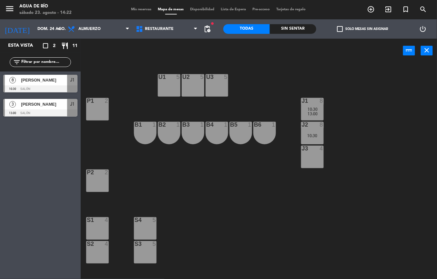
click at [310, 111] on span "10:30" at bounding box center [313, 109] width 10 height 5
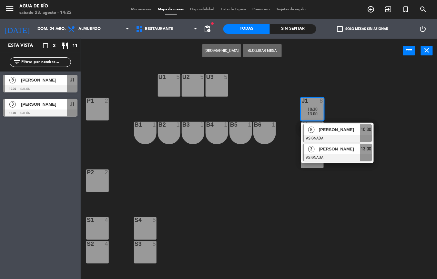
click at [334, 150] on span "[PERSON_NAME]" at bounding box center [339, 149] width 41 height 7
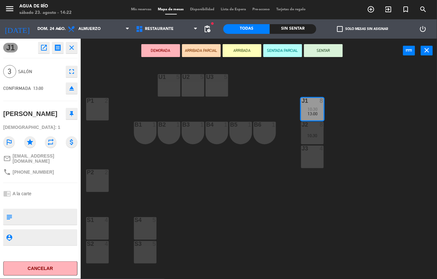
click at [165, 94] on div "U1 5" at bounding box center [169, 85] width 23 height 23
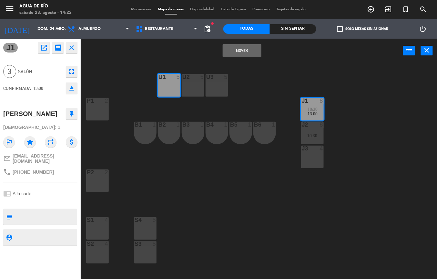
click at [237, 55] on button "Mover" at bounding box center [242, 50] width 39 height 13
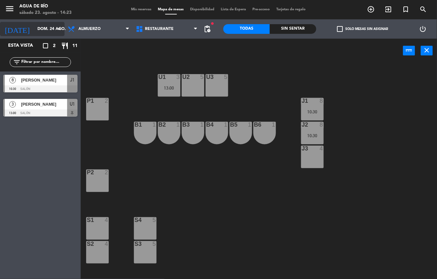
click at [34, 26] on input "dom. 24 ago." at bounding box center [61, 29] width 55 height 11
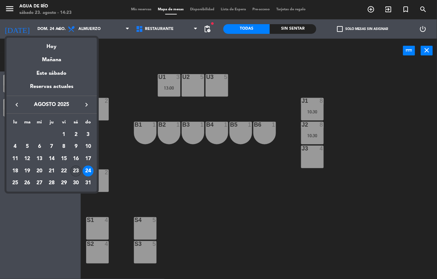
click at [75, 171] on div "23" at bounding box center [75, 171] width 11 height 11
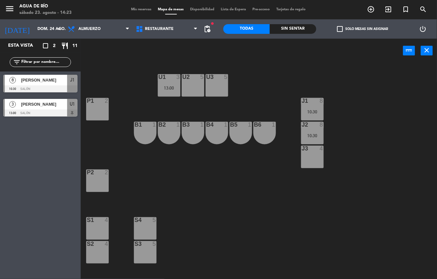
type input "sáb. 23 ago."
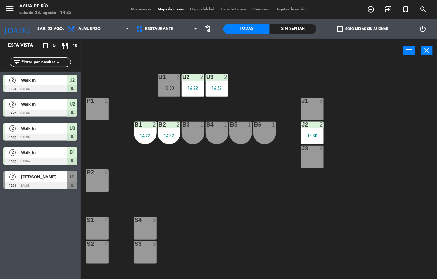
click at [177, 134] on div "14:22" at bounding box center [169, 136] width 23 height 5
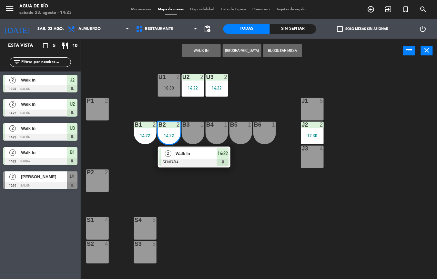
click at [213, 177] on div "U1 2 16:30 U2 2 14:22 U3 2 14:22 J1 5 P1 2 J2 2 12:30 B1 2 14:22 B2 2 14:22 2 W…" at bounding box center [261, 171] width 352 height 216
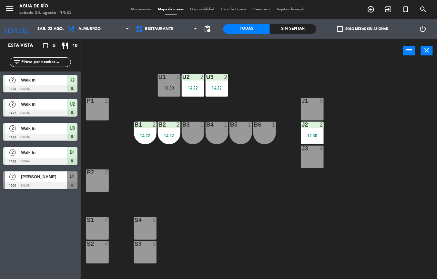
click at [174, 135] on div "14:22" at bounding box center [169, 136] width 23 height 5
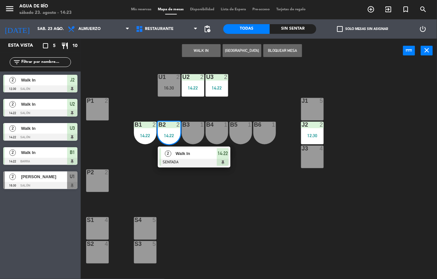
click at [193, 153] on span "Walk In" at bounding box center [195, 153] width 41 height 7
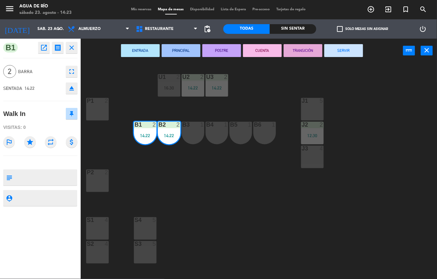
click at [100, 110] on div "P1 2" at bounding box center [97, 109] width 23 height 23
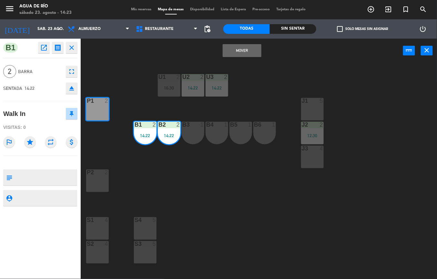
click at [224, 56] on button "Mover" at bounding box center [242, 50] width 39 height 13
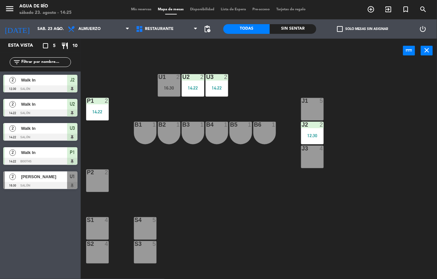
click at [177, 200] on div "U1 2 16:30 U2 2 14:22 U3 2 14:22 J1 5 P1 2 14:22 J2 2 12:30 B1 1 B2 1 B3 1 B4 1…" at bounding box center [261, 171] width 352 height 216
click at [297, 30] on div "Sin sentar" at bounding box center [293, 29] width 46 height 10
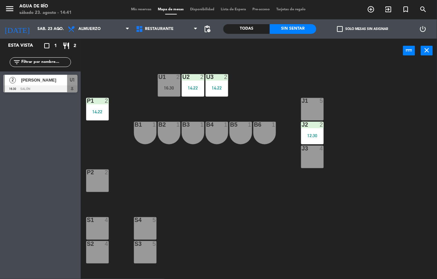
click at [314, 106] on div "J1 5" at bounding box center [312, 109] width 23 height 23
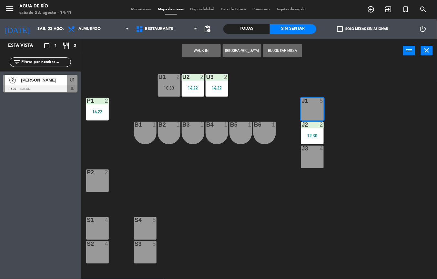
click at [202, 50] on button "WALK IN" at bounding box center [201, 50] width 39 height 13
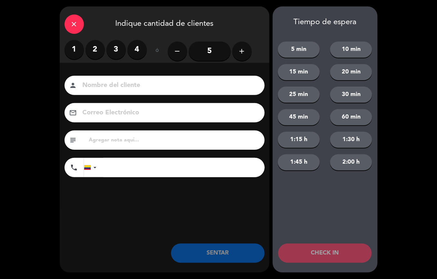
click at [121, 48] on label "3" at bounding box center [115, 49] width 19 height 19
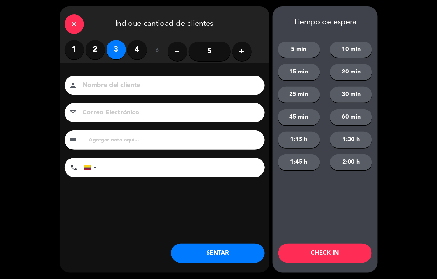
click at [199, 246] on button "SENTAR" at bounding box center [218, 253] width 94 height 19
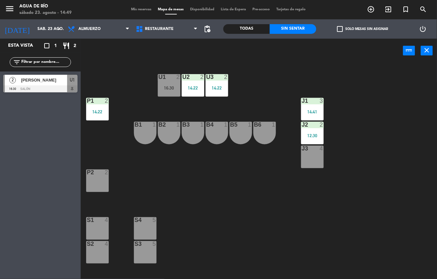
click at [141, 253] on div "S3 5" at bounding box center [145, 252] width 23 height 23
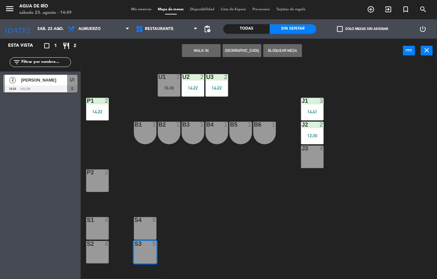
click at [197, 54] on button "WALK IN" at bounding box center [201, 50] width 39 height 13
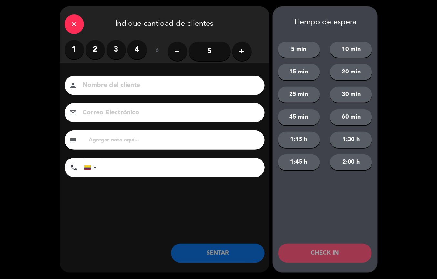
click at [92, 49] on label "2" at bounding box center [94, 49] width 19 height 19
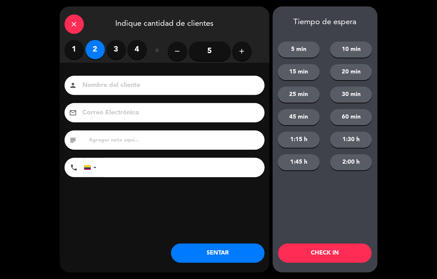
click at [223, 261] on button "SENTAR" at bounding box center [218, 253] width 94 height 19
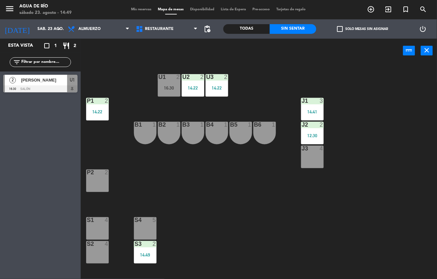
click at [101, 256] on div "S2 4" at bounding box center [97, 252] width 23 height 23
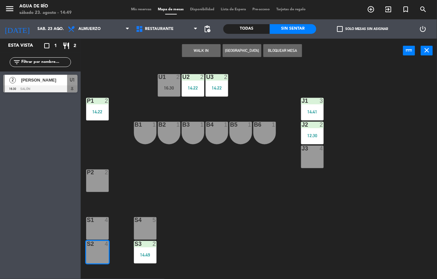
click at [200, 50] on button "WALK IN" at bounding box center [201, 50] width 39 height 13
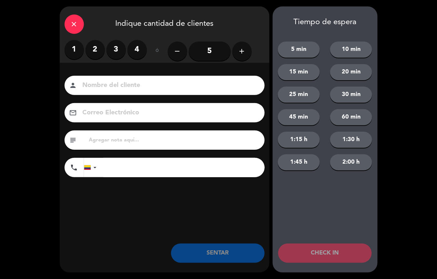
click at [89, 44] on label "2" at bounding box center [94, 49] width 19 height 19
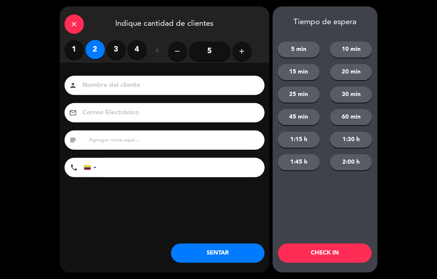
click at [202, 260] on button "SENTAR" at bounding box center [218, 253] width 94 height 19
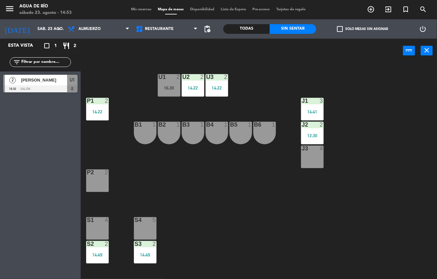
click at [189, 83] on div "U2 2 14:22" at bounding box center [193, 85] width 23 height 23
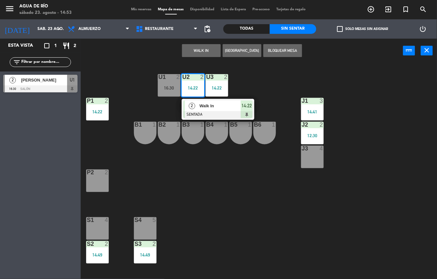
click at [227, 103] on span "Walk In" at bounding box center [219, 106] width 41 height 7
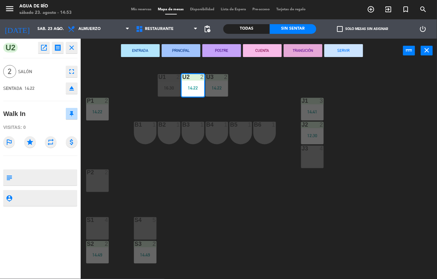
click at [346, 47] on button "SERVIR" at bounding box center [343, 50] width 39 height 13
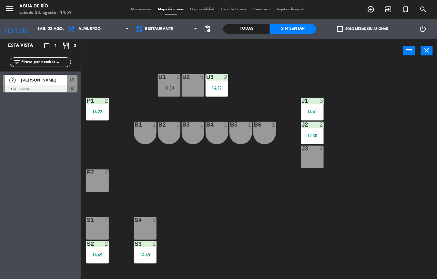
click at [102, 104] on div "P1 2" at bounding box center [97, 101] width 23 height 6
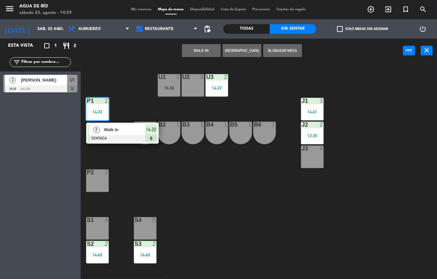
click at [123, 141] on div at bounding box center [122, 138] width 69 height 7
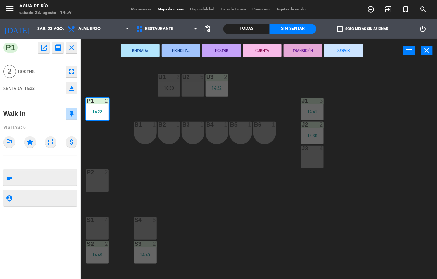
click at [339, 47] on button "SERVIR" at bounding box center [343, 50] width 39 height 13
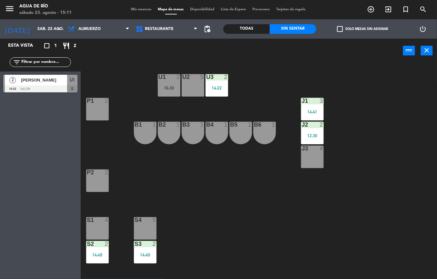
click at [96, 106] on div "P1 2" at bounding box center [97, 109] width 23 height 23
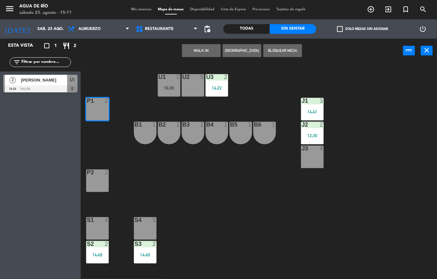
click at [199, 50] on button "WALK IN" at bounding box center [201, 50] width 39 height 13
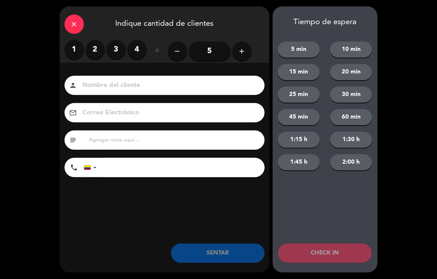
click at [101, 52] on label "2" at bounding box center [94, 49] width 19 height 19
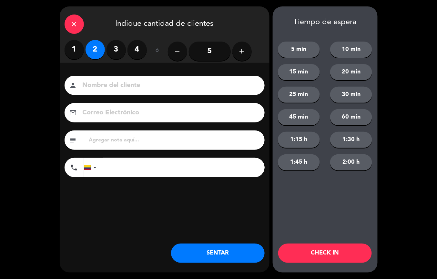
click at [212, 254] on button "SENTAR" at bounding box center [218, 253] width 94 height 19
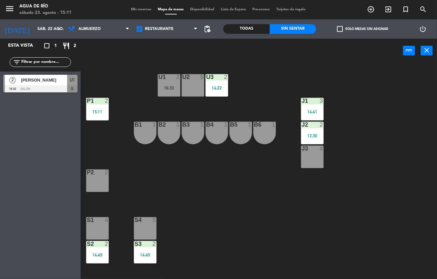
click at [312, 134] on div "12:30" at bounding box center [312, 136] width 23 height 5
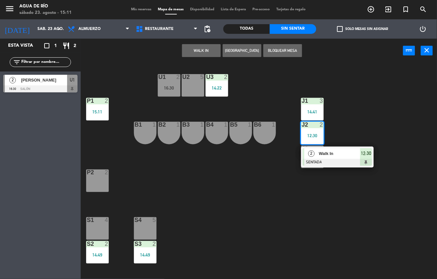
click at [325, 156] on span "Walk In" at bounding box center [339, 153] width 41 height 7
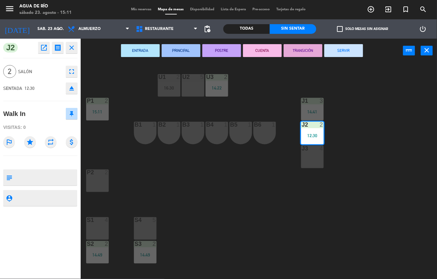
click at [336, 49] on button "SERVIR" at bounding box center [343, 50] width 39 height 13
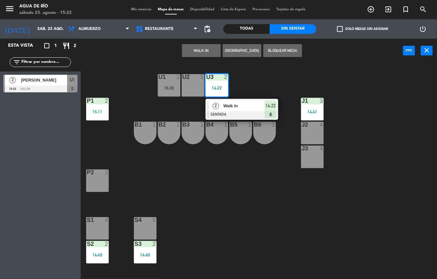
click at [249, 103] on span "Walk In" at bounding box center [243, 106] width 41 height 7
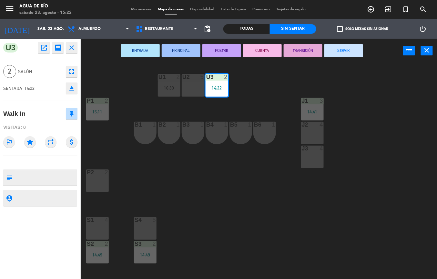
click at [342, 50] on button "SERVIR" at bounding box center [343, 50] width 39 height 13
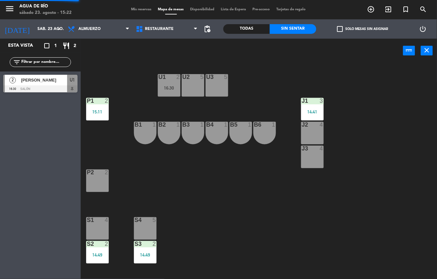
click at [266, 84] on div "U1 2 16:30 U2 5 U3 5 J1 3 14:41 P1 2 15:11 J2 4 B1 1 B2 1 B3 1 B4 1 B5 1 B6 1 J…" at bounding box center [261, 171] width 352 height 216
click at [215, 86] on div "U3 5" at bounding box center [216, 85] width 23 height 23
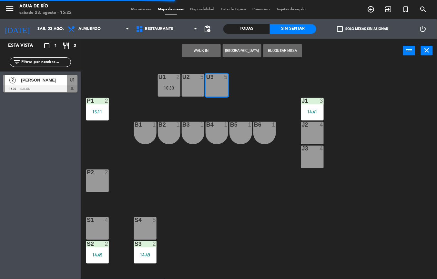
click at [199, 50] on button "WALK IN" at bounding box center [201, 50] width 39 height 13
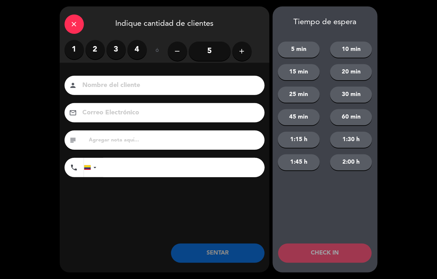
click at [94, 46] on label "2" at bounding box center [94, 49] width 19 height 19
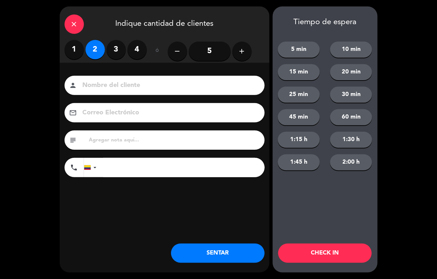
click at [238, 246] on button "SENTAR" at bounding box center [218, 253] width 94 height 19
